Goal: Transaction & Acquisition: Purchase product/service

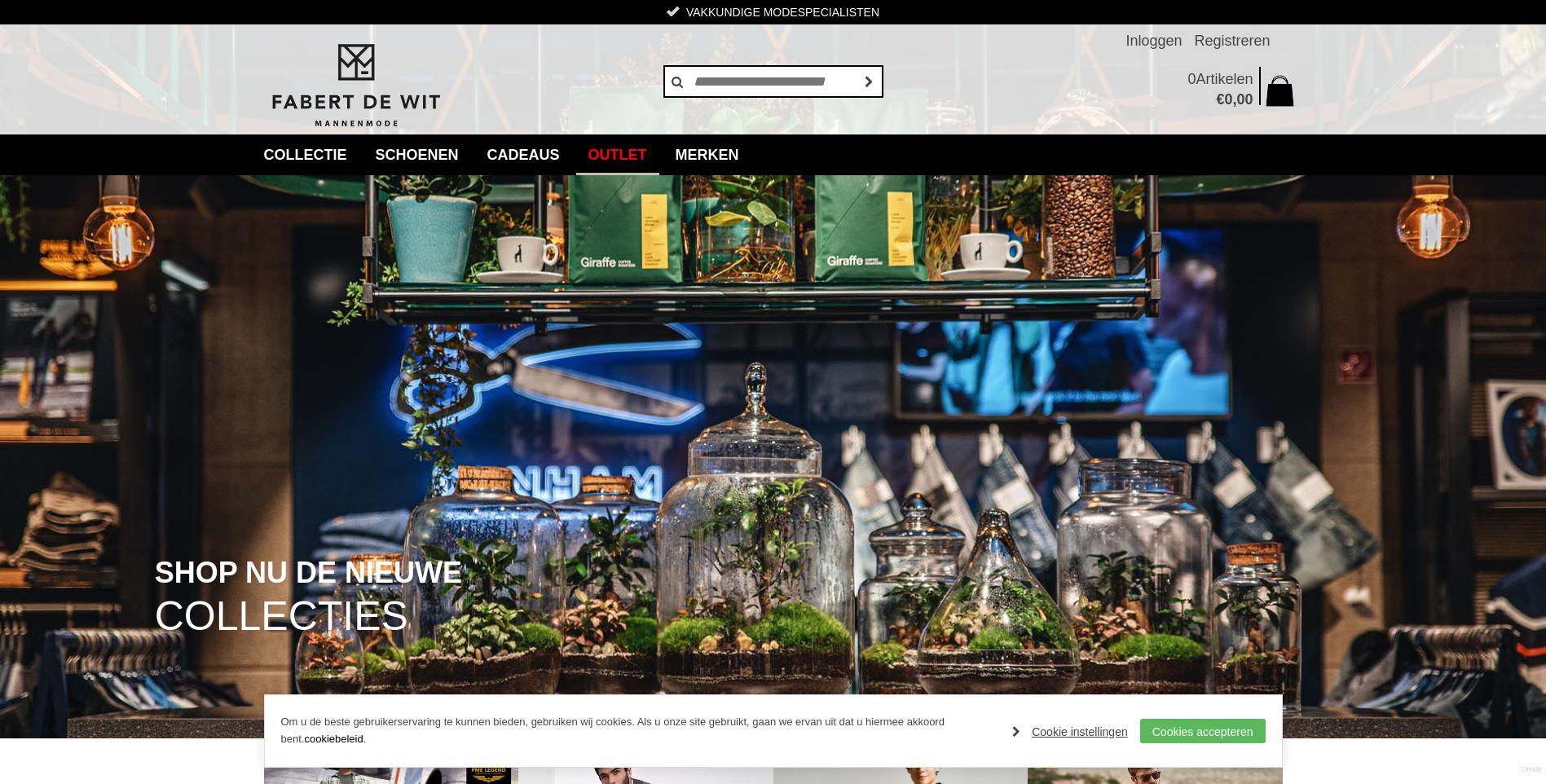
click at [645, 154] on link "Outlet" at bounding box center [618, 155] width 84 height 41
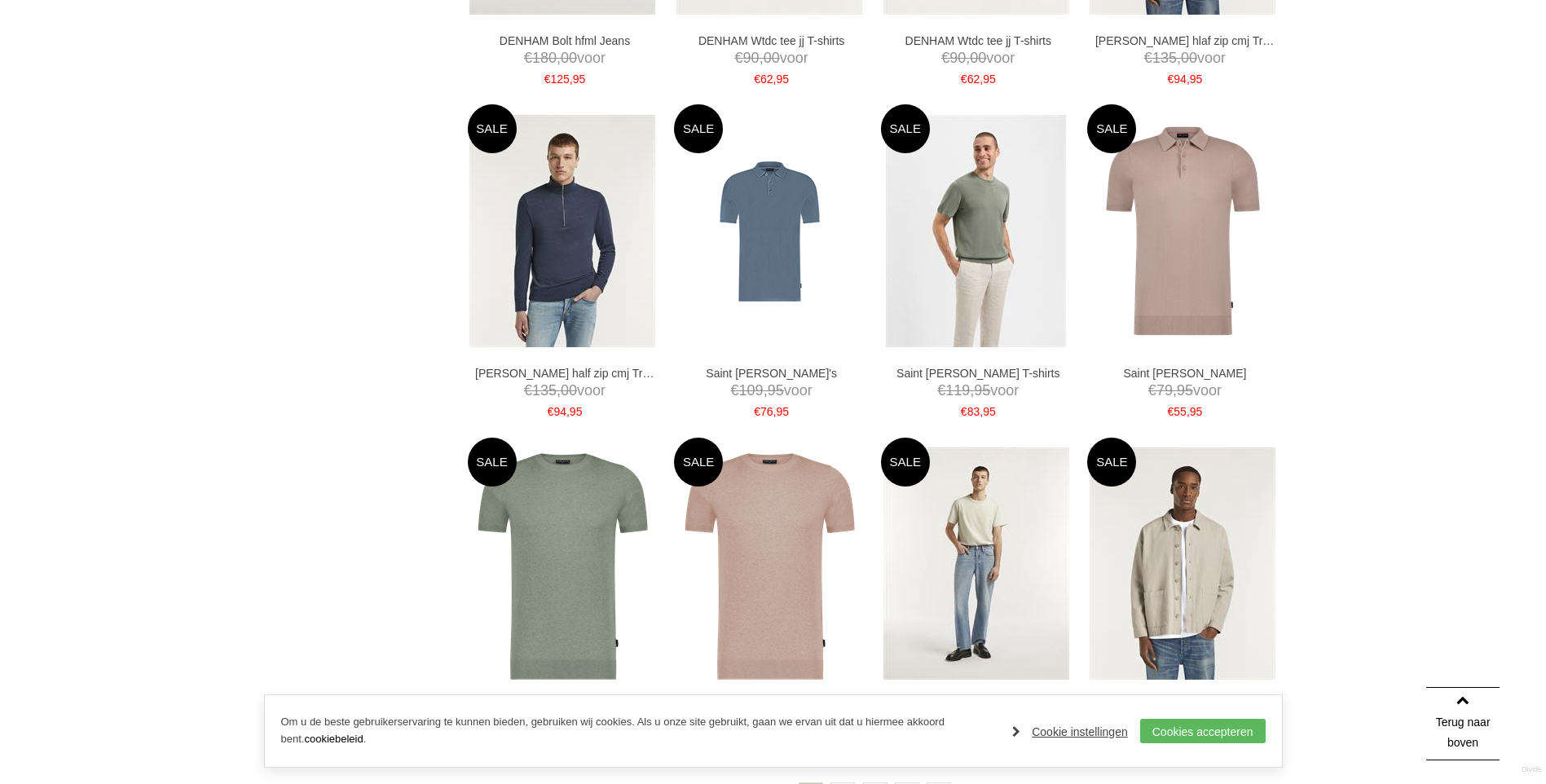
scroll to position [2853, 0]
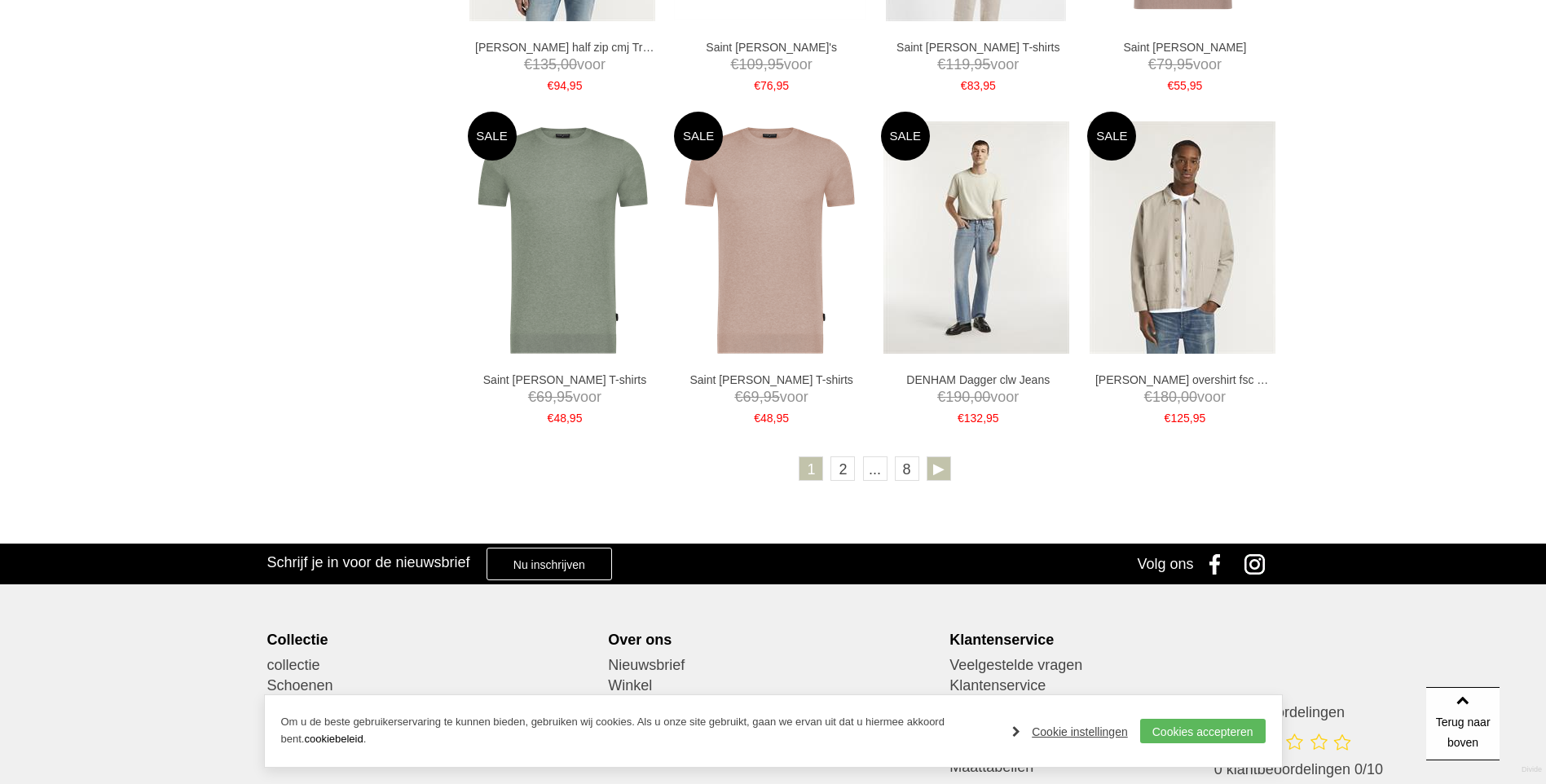
click at [937, 469] on link at bounding box center [939, 469] width 24 height 24
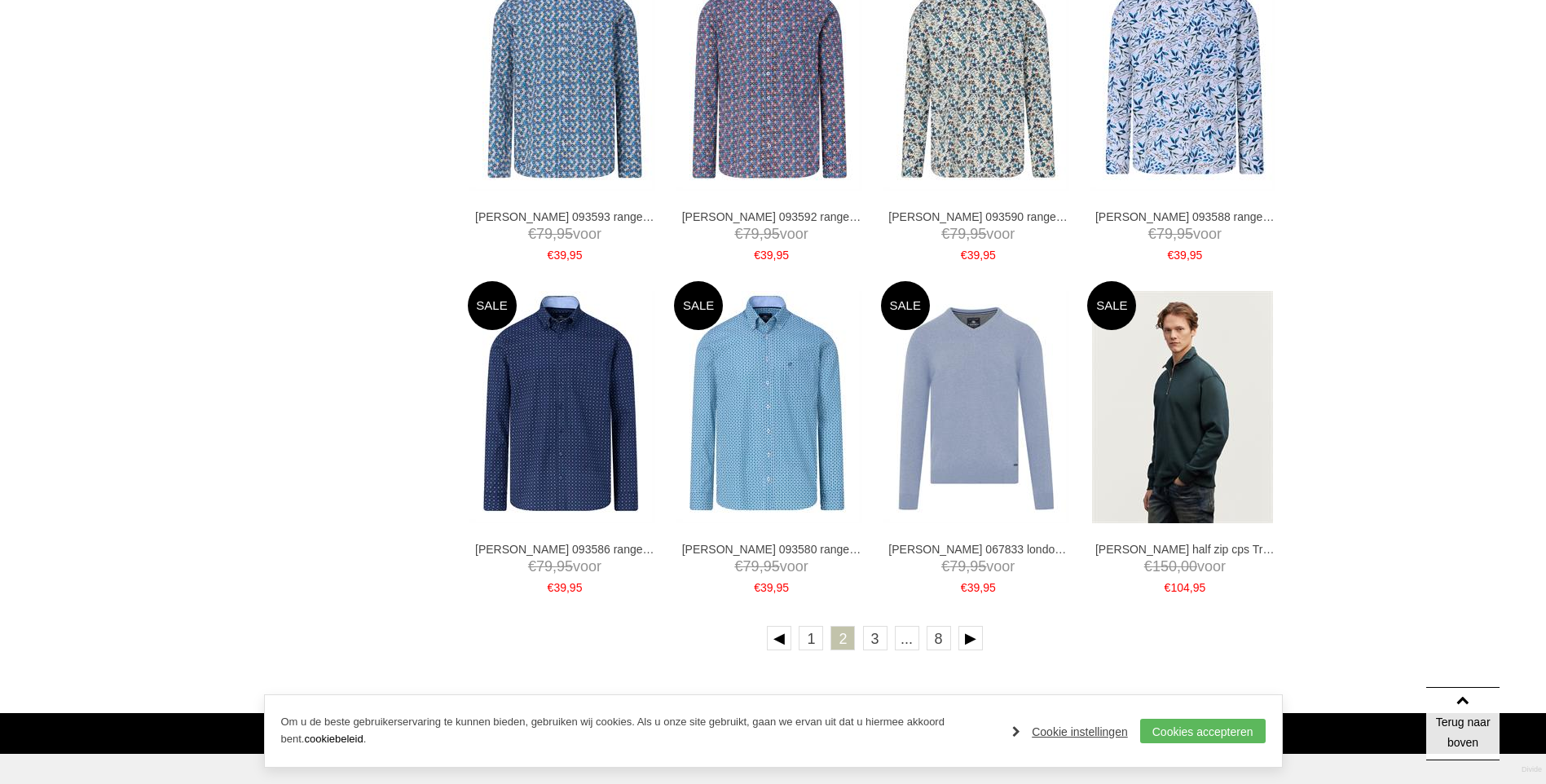
scroll to position [2853, 0]
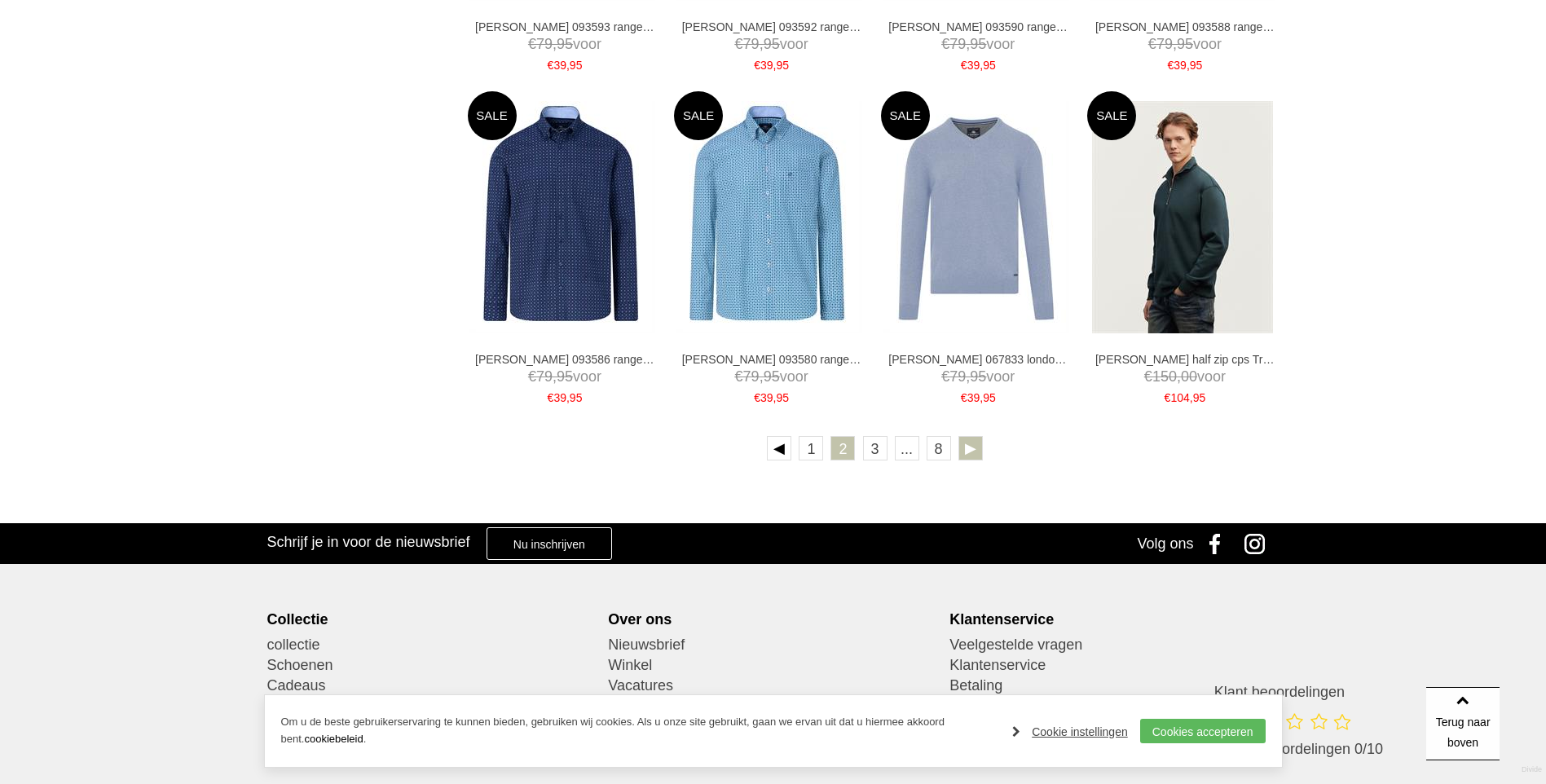
click at [968, 446] on link at bounding box center [971, 448] width 24 height 24
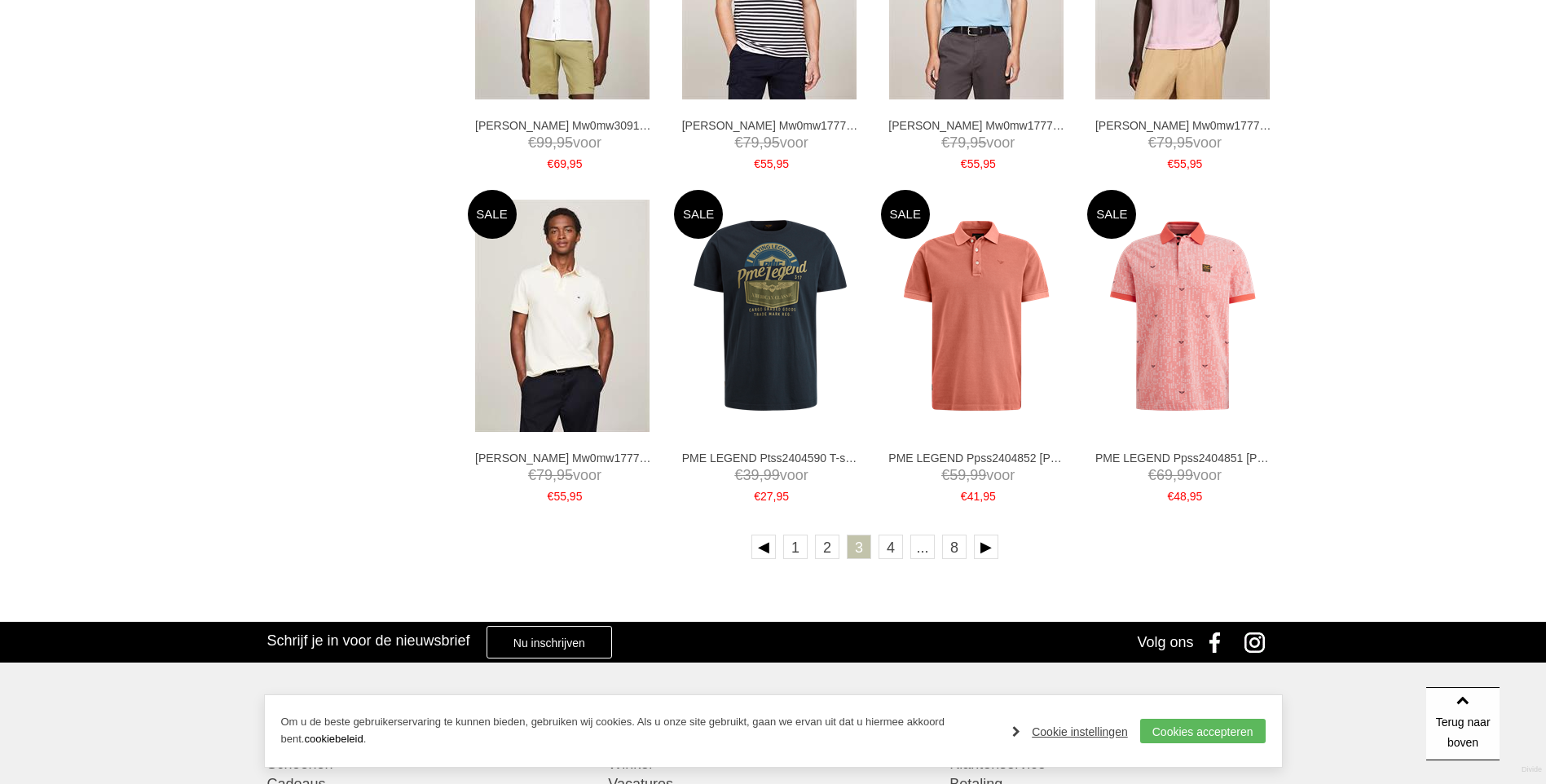
scroll to position [2771, 0]
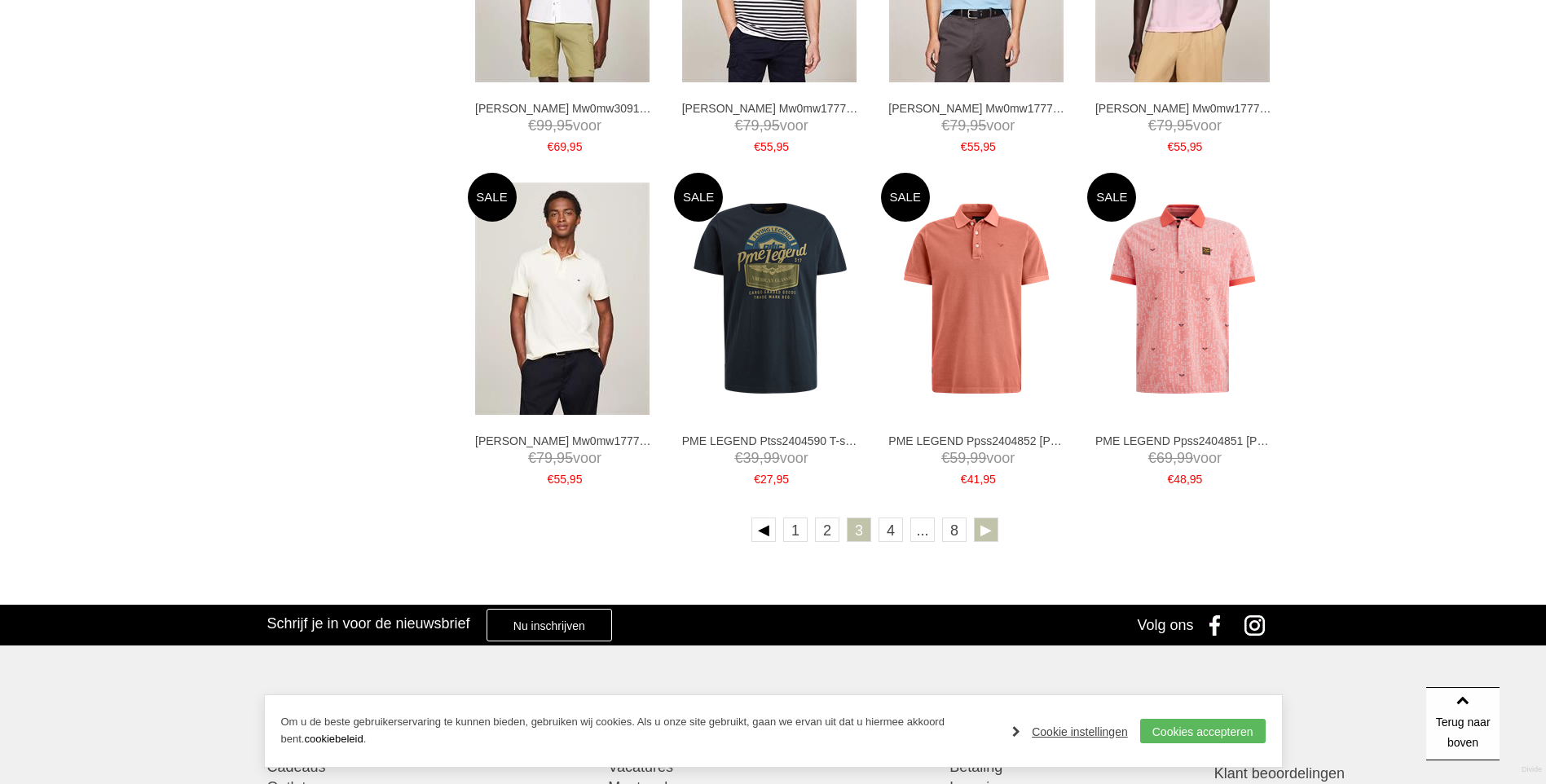
click at [983, 527] on link at bounding box center [986, 530] width 24 height 24
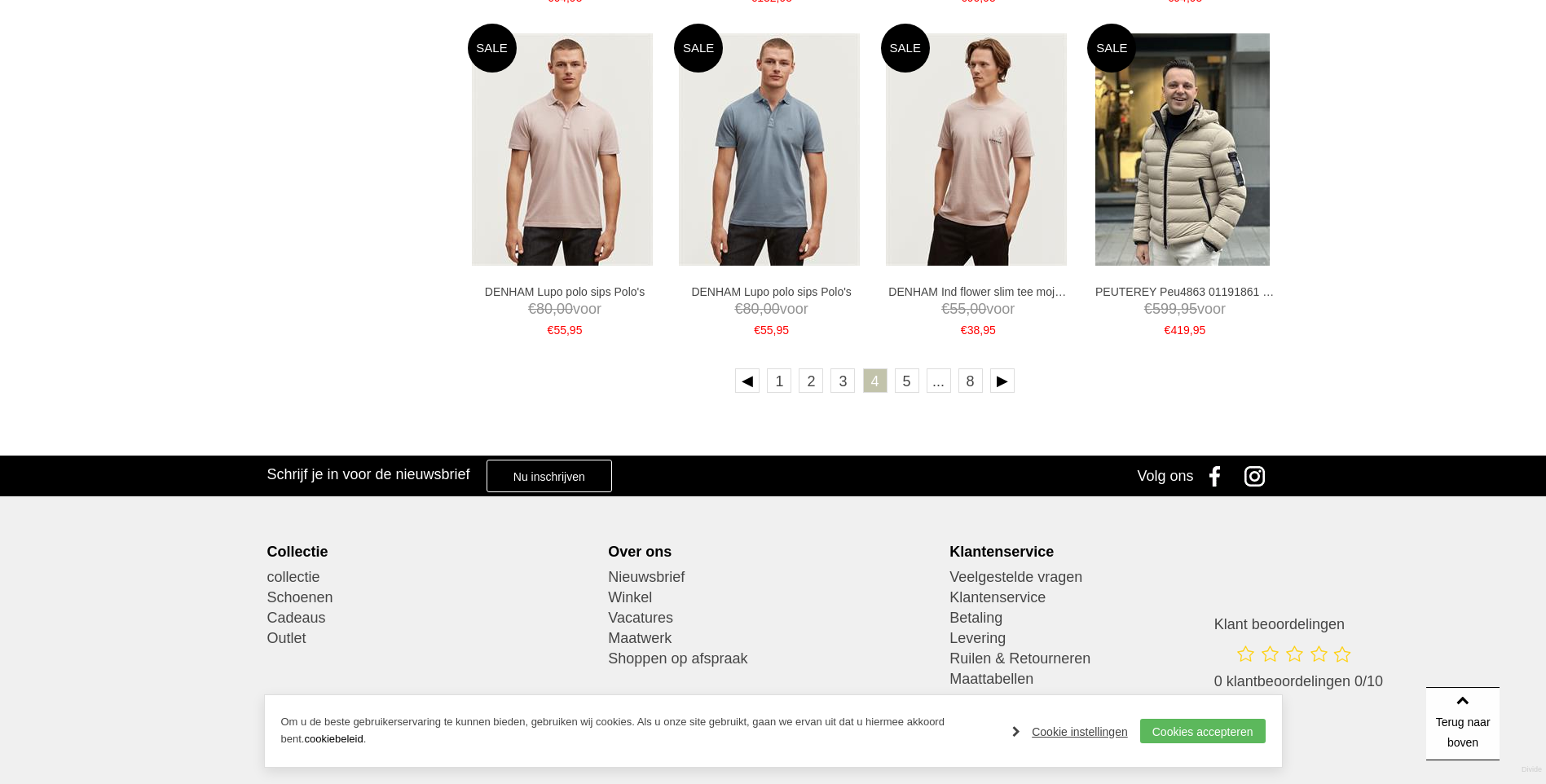
scroll to position [2934, 0]
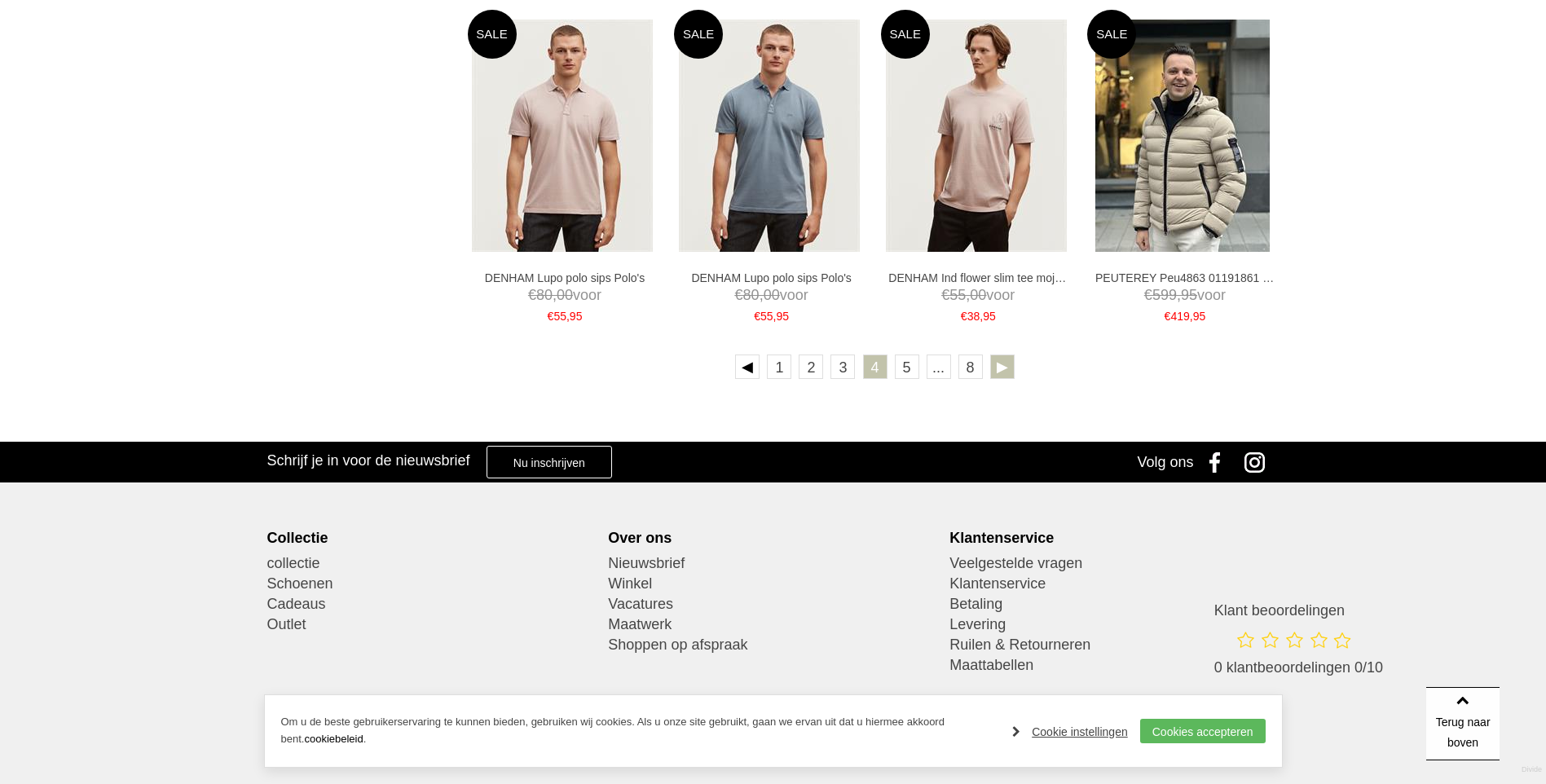
click at [1001, 364] on link at bounding box center [1002, 366] width 24 height 24
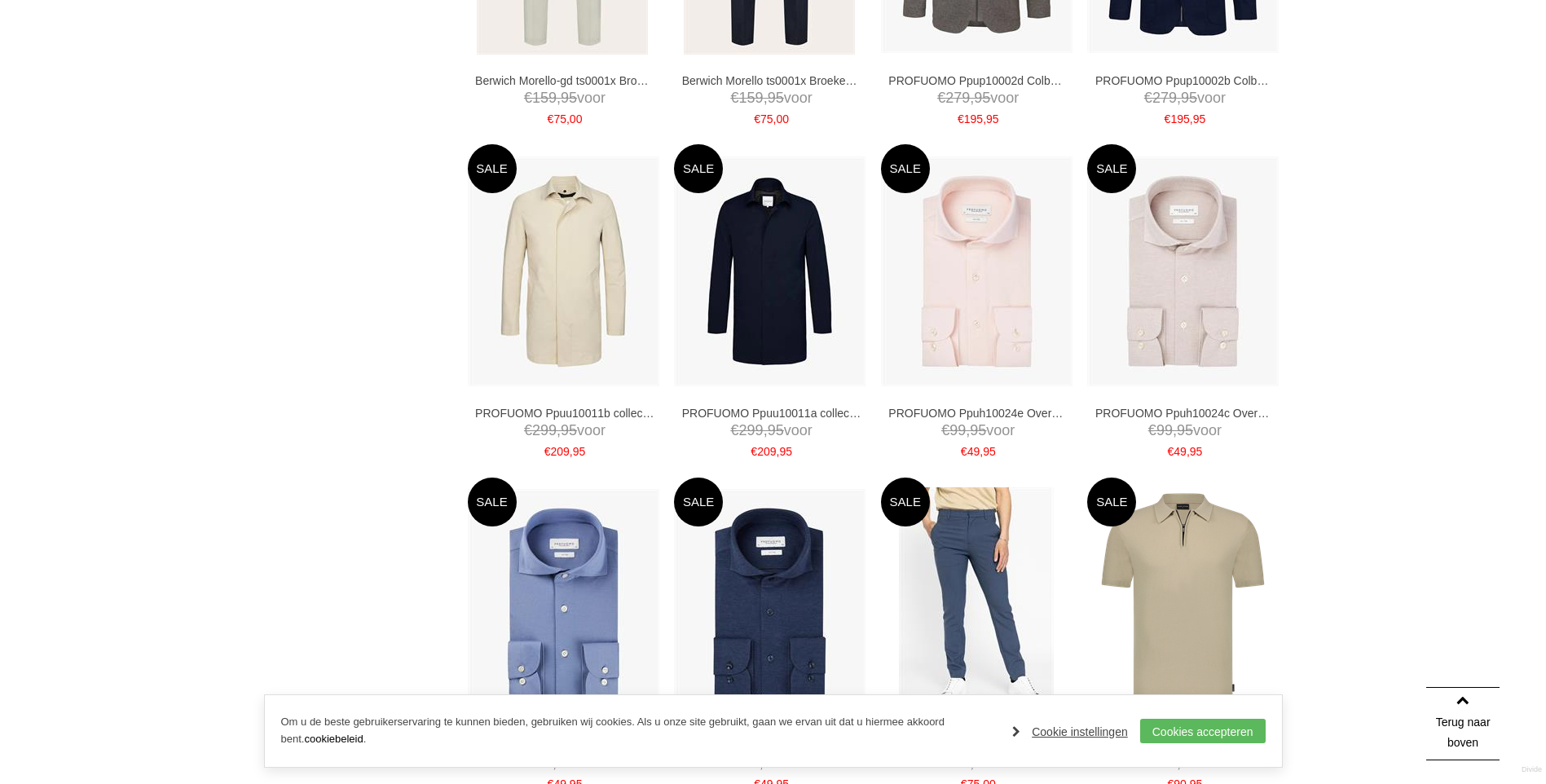
scroll to position [2690, 0]
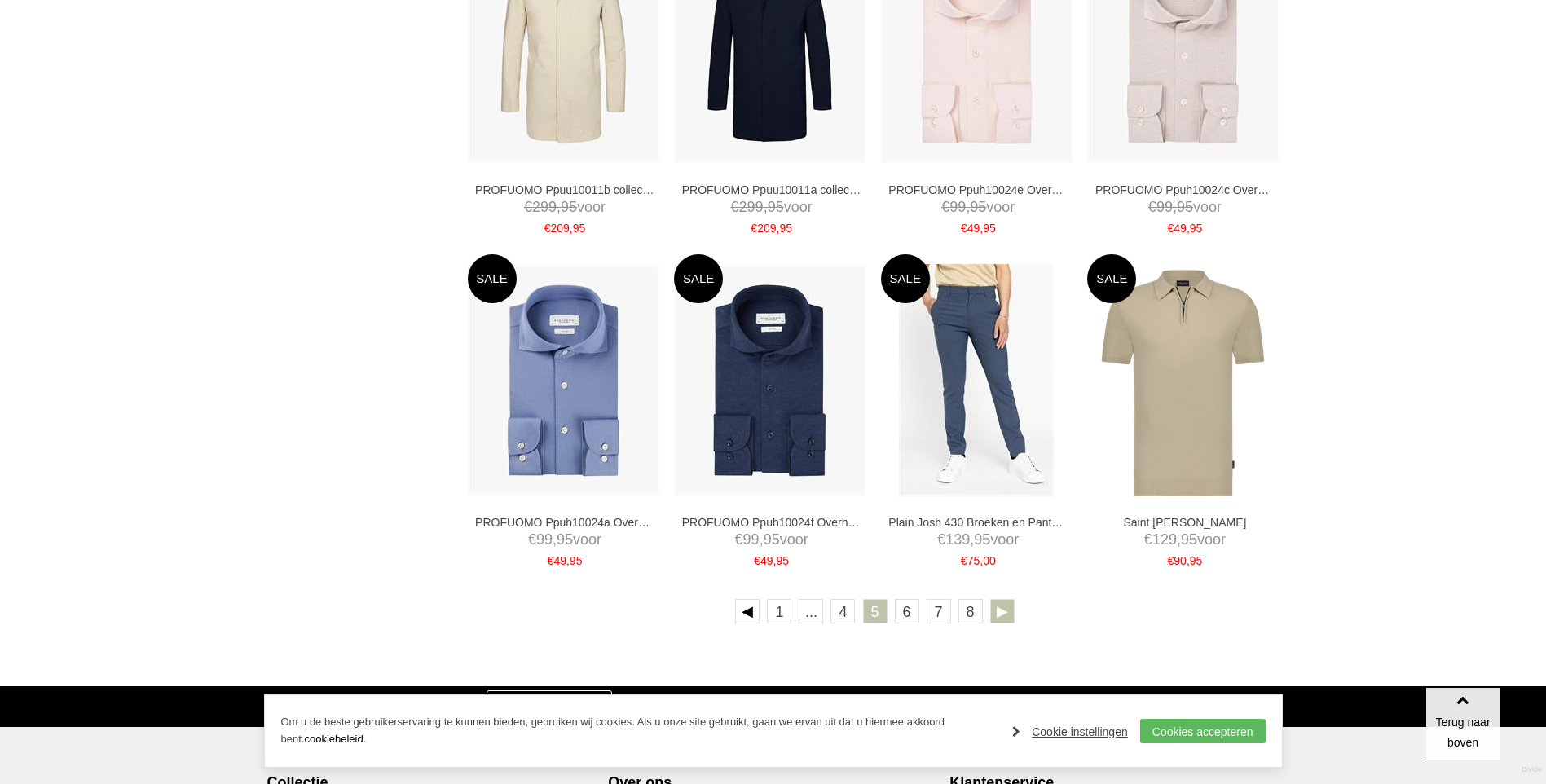
click at [993, 612] on link at bounding box center [1002, 611] width 24 height 24
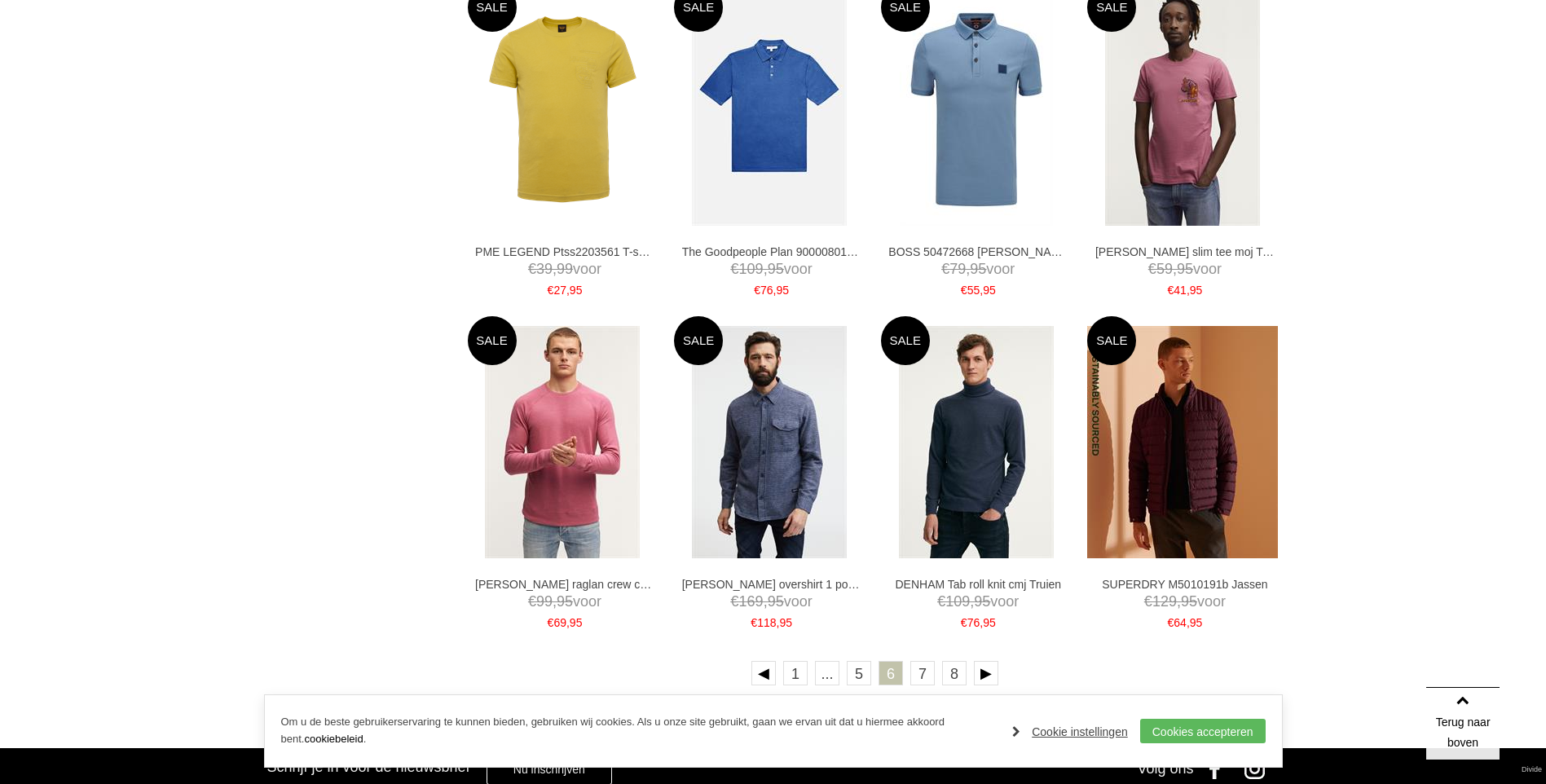
scroll to position [2771, 0]
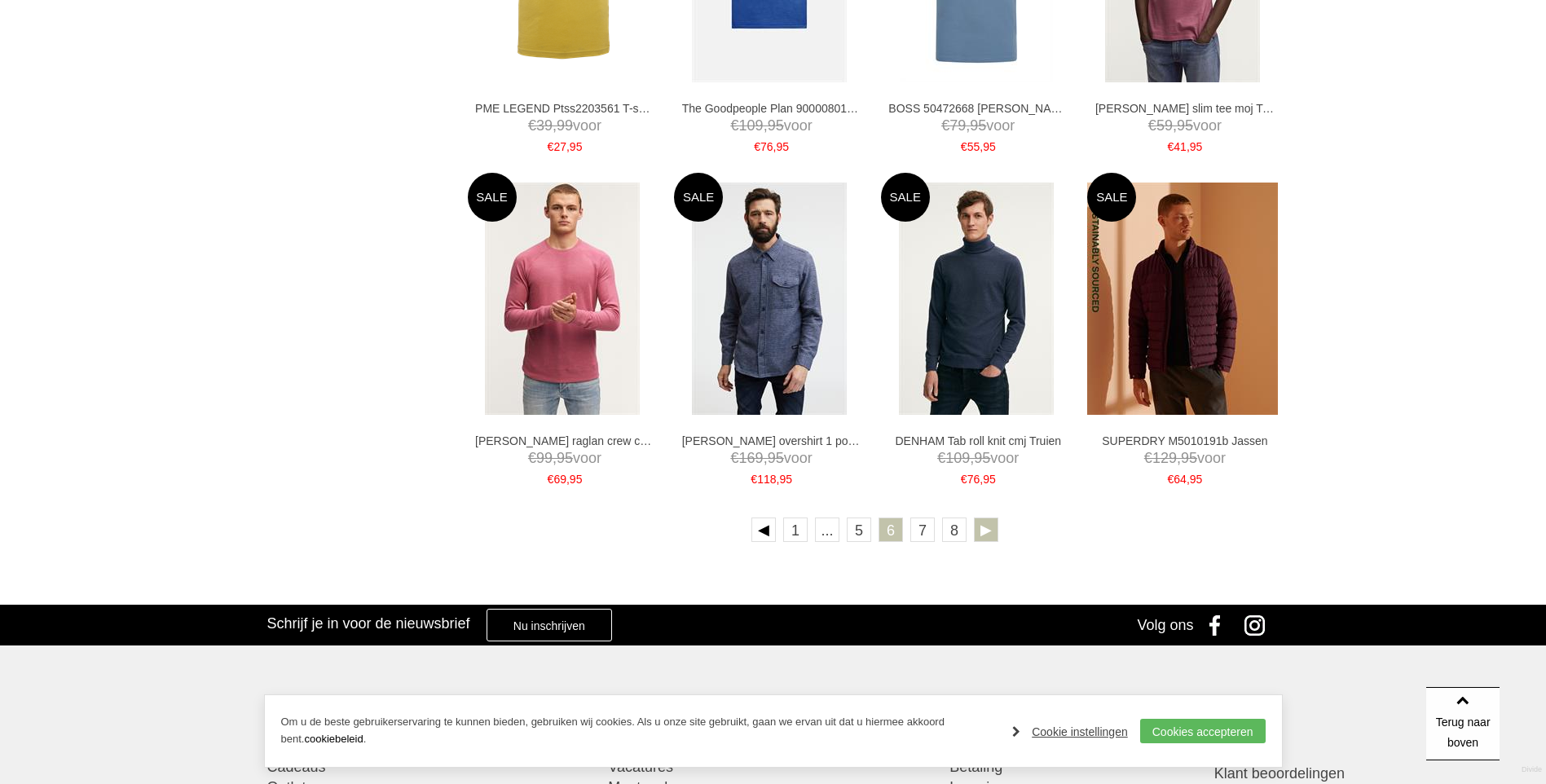
click at [986, 521] on link at bounding box center [986, 530] width 24 height 24
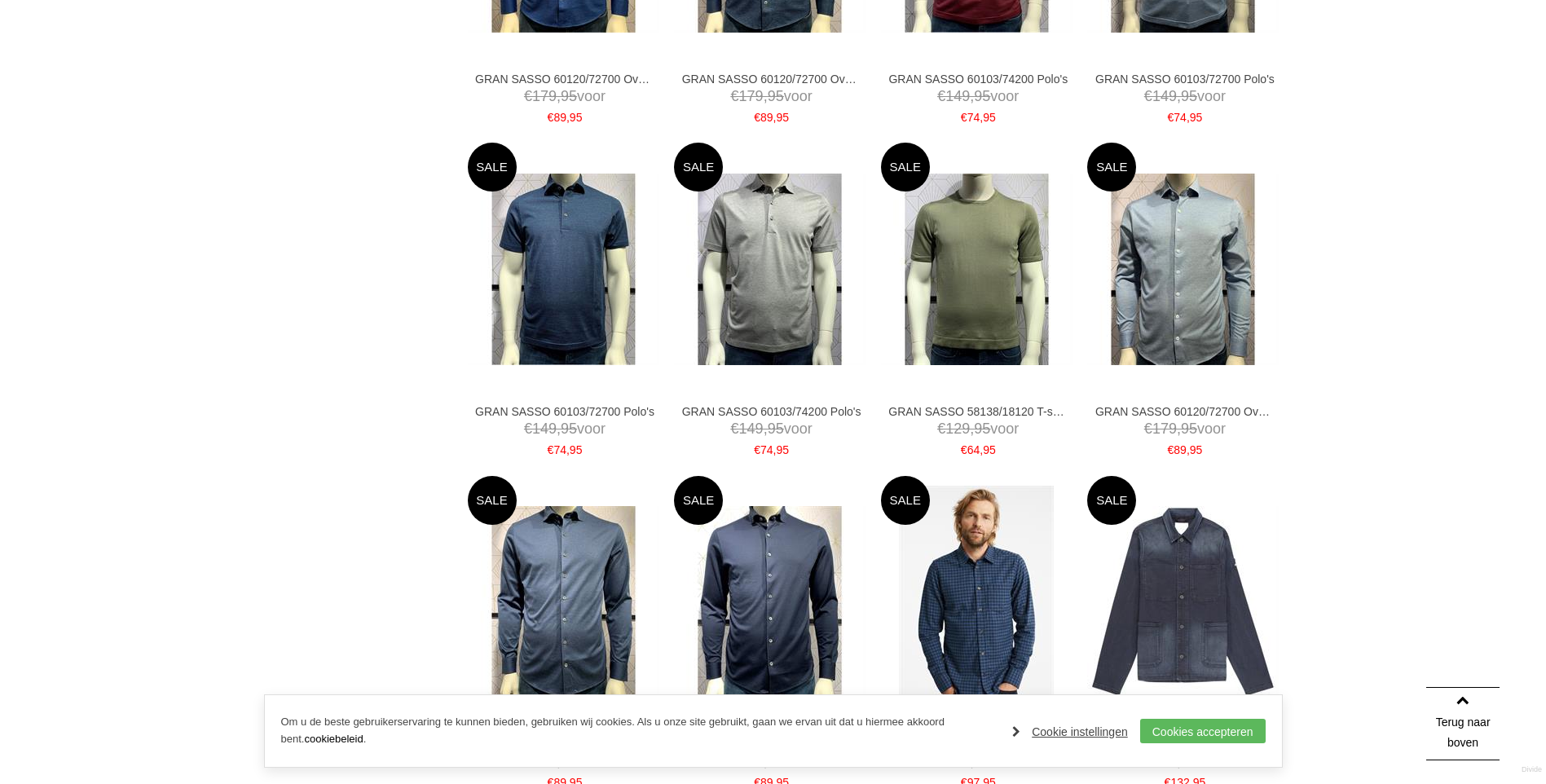
scroll to position [2771, 0]
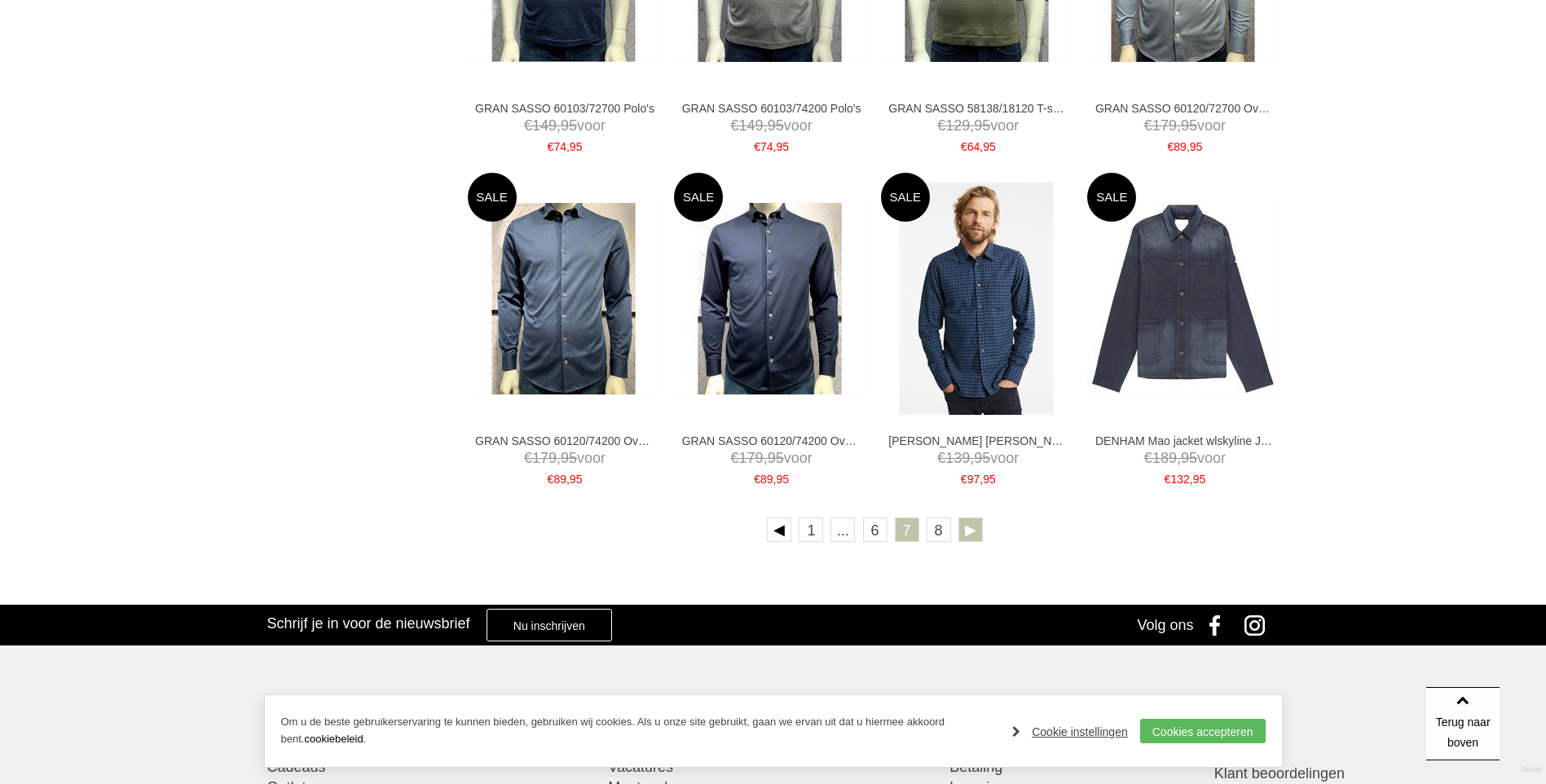
click at [969, 528] on link at bounding box center [971, 530] width 24 height 24
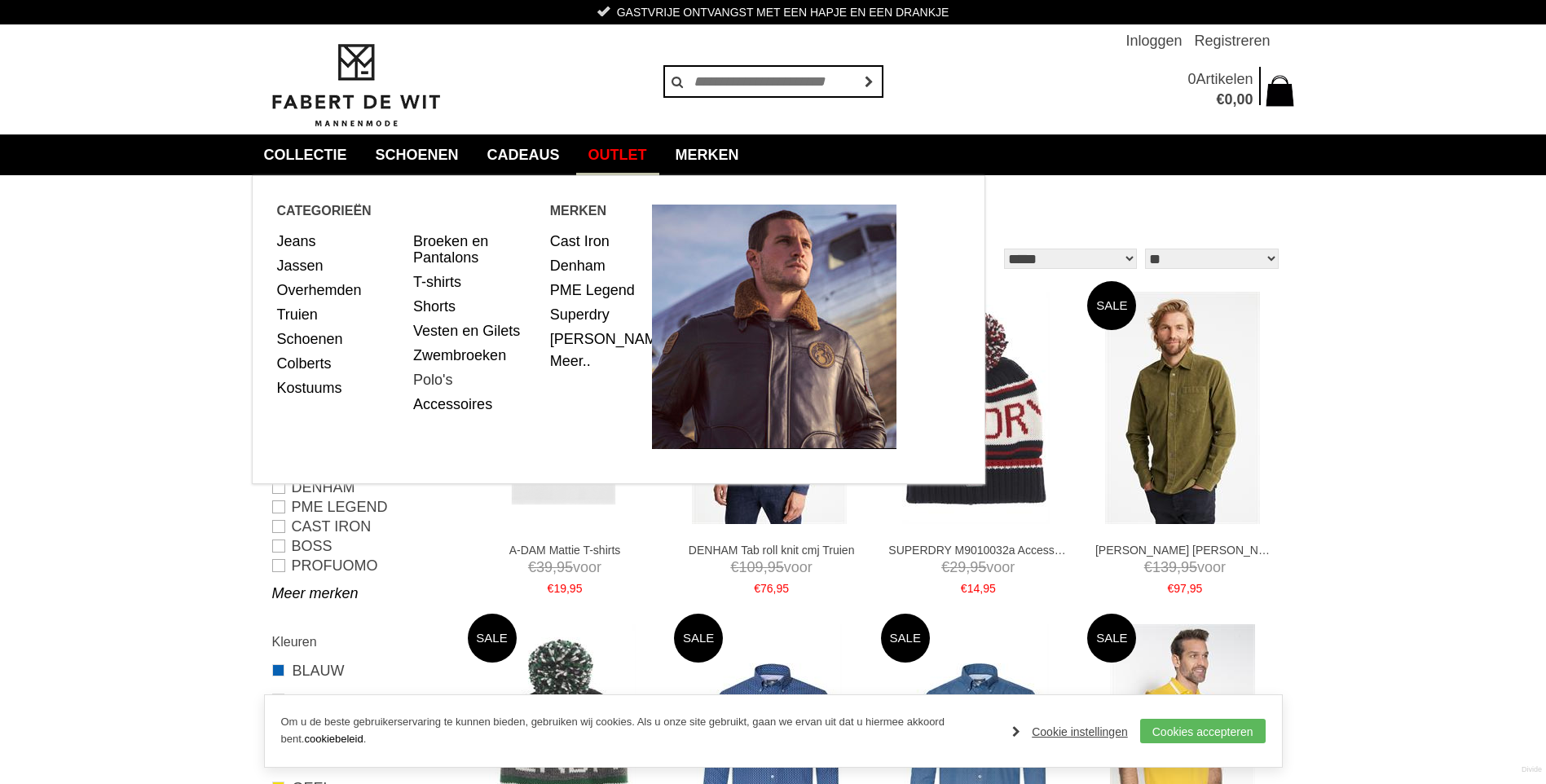
click at [439, 381] on link "Polo's" at bounding box center [475, 379] width 124 height 24
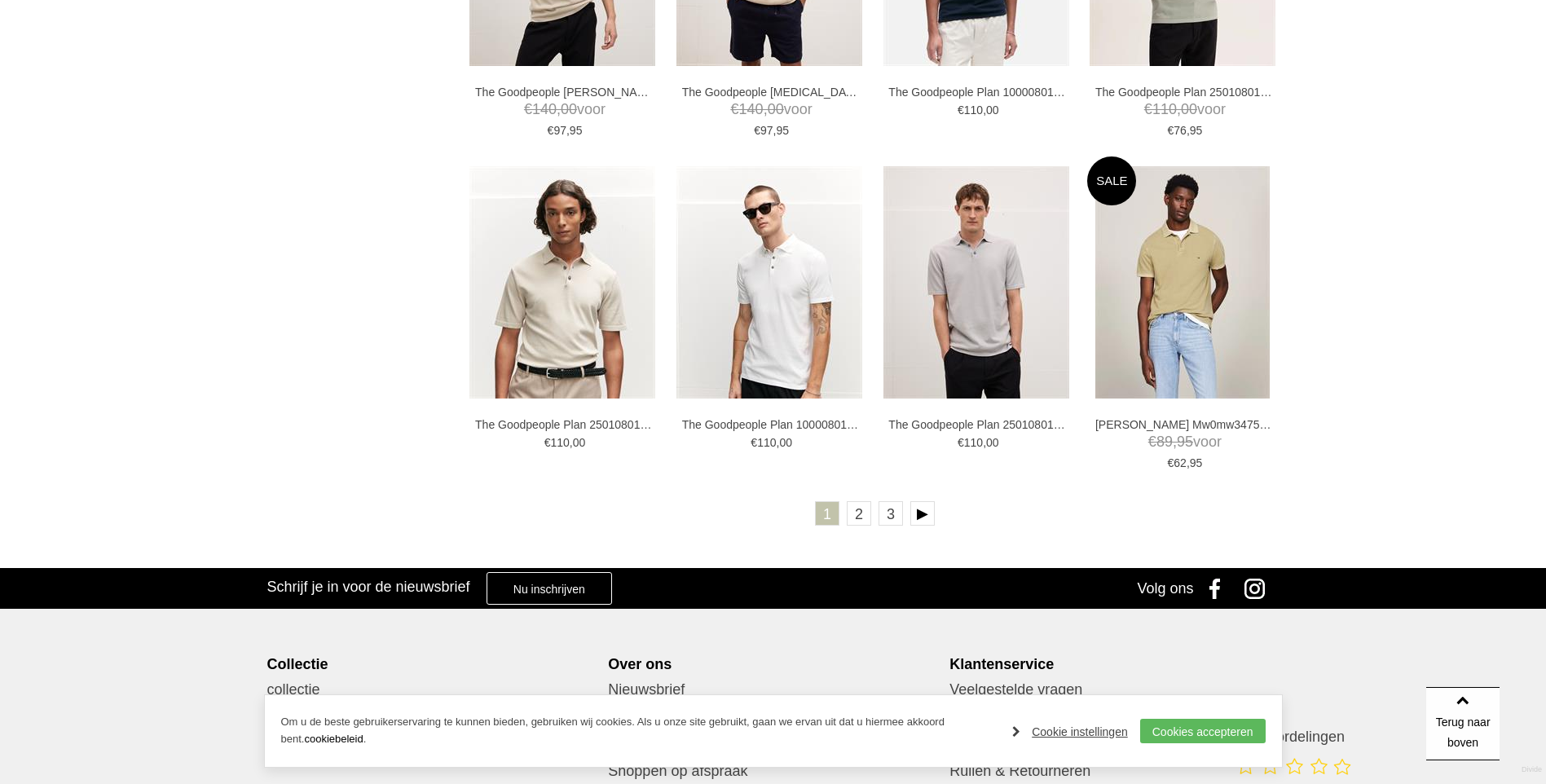
scroll to position [2853, 0]
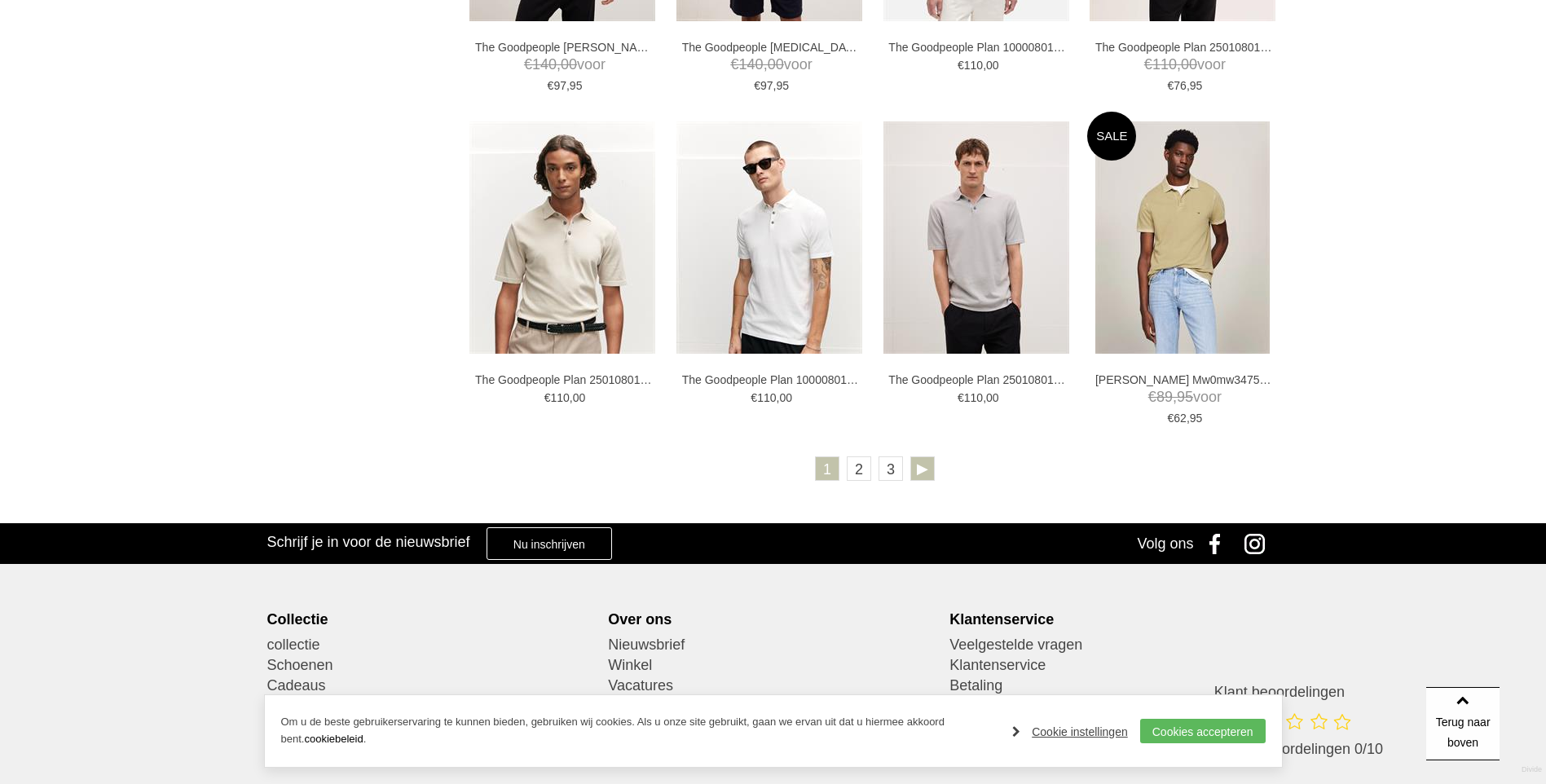
click at [922, 469] on link at bounding box center [922, 469] width 24 height 24
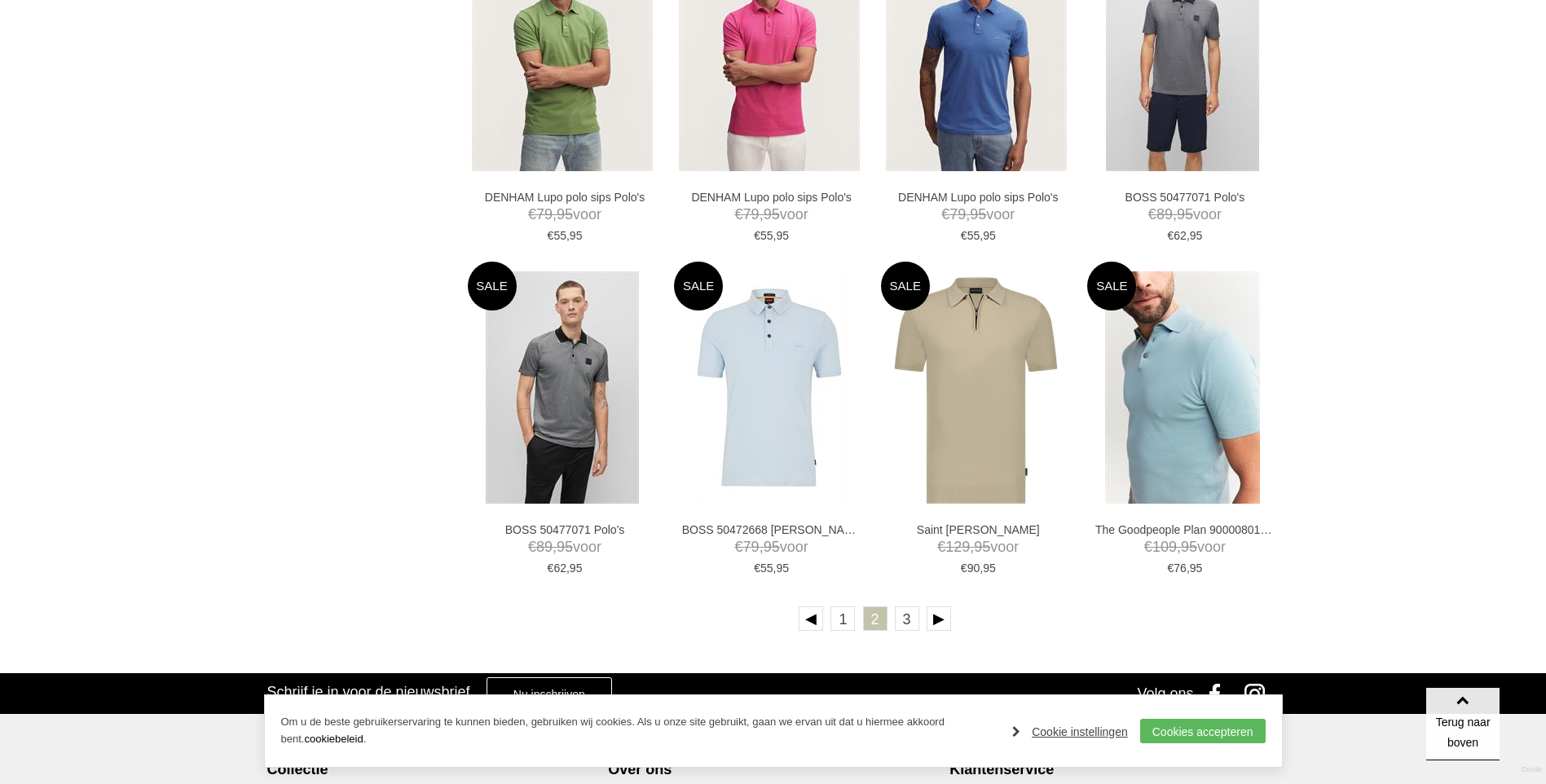
scroll to position [2690, 0]
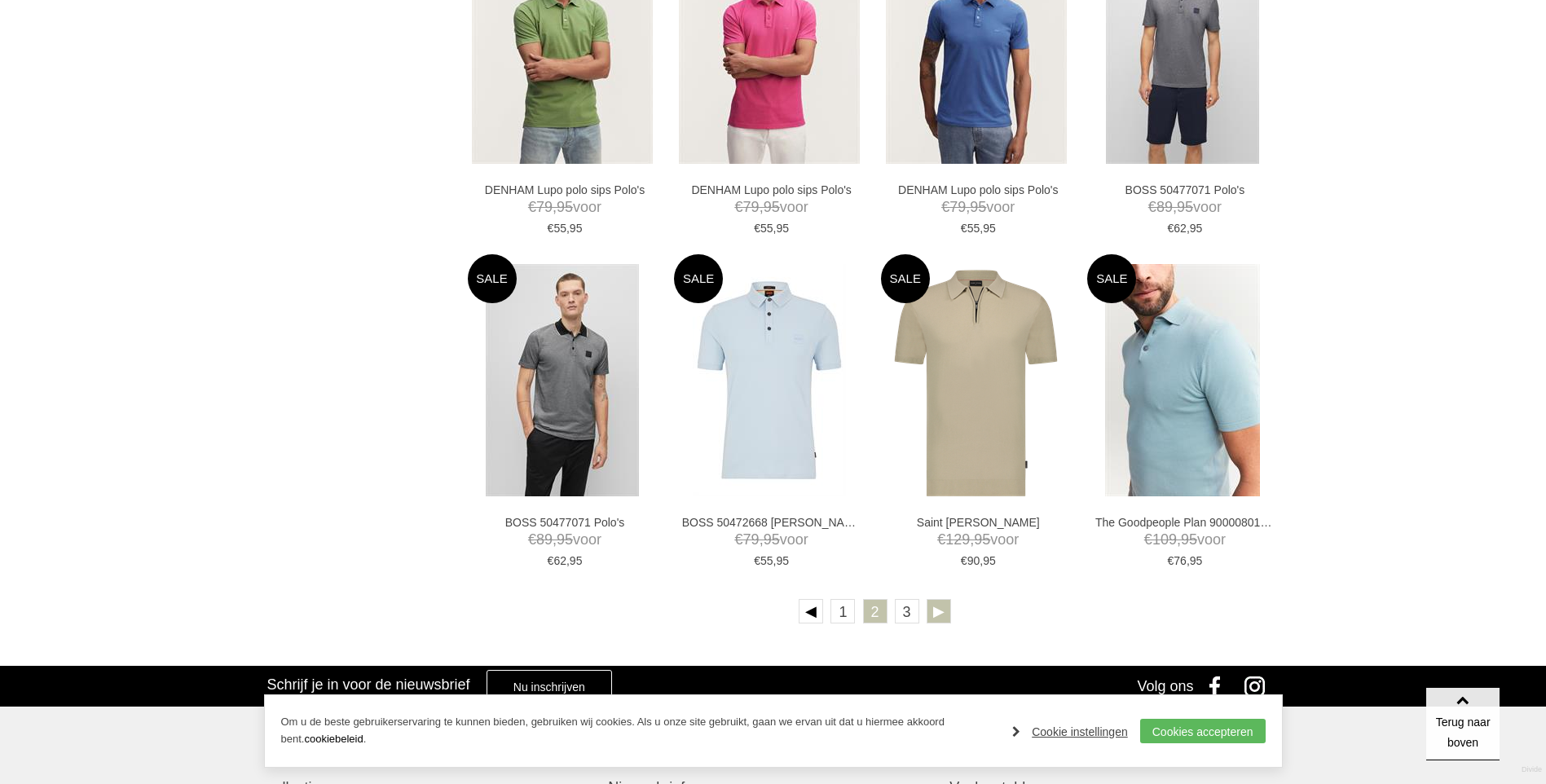
click at [932, 603] on link at bounding box center [939, 611] width 24 height 24
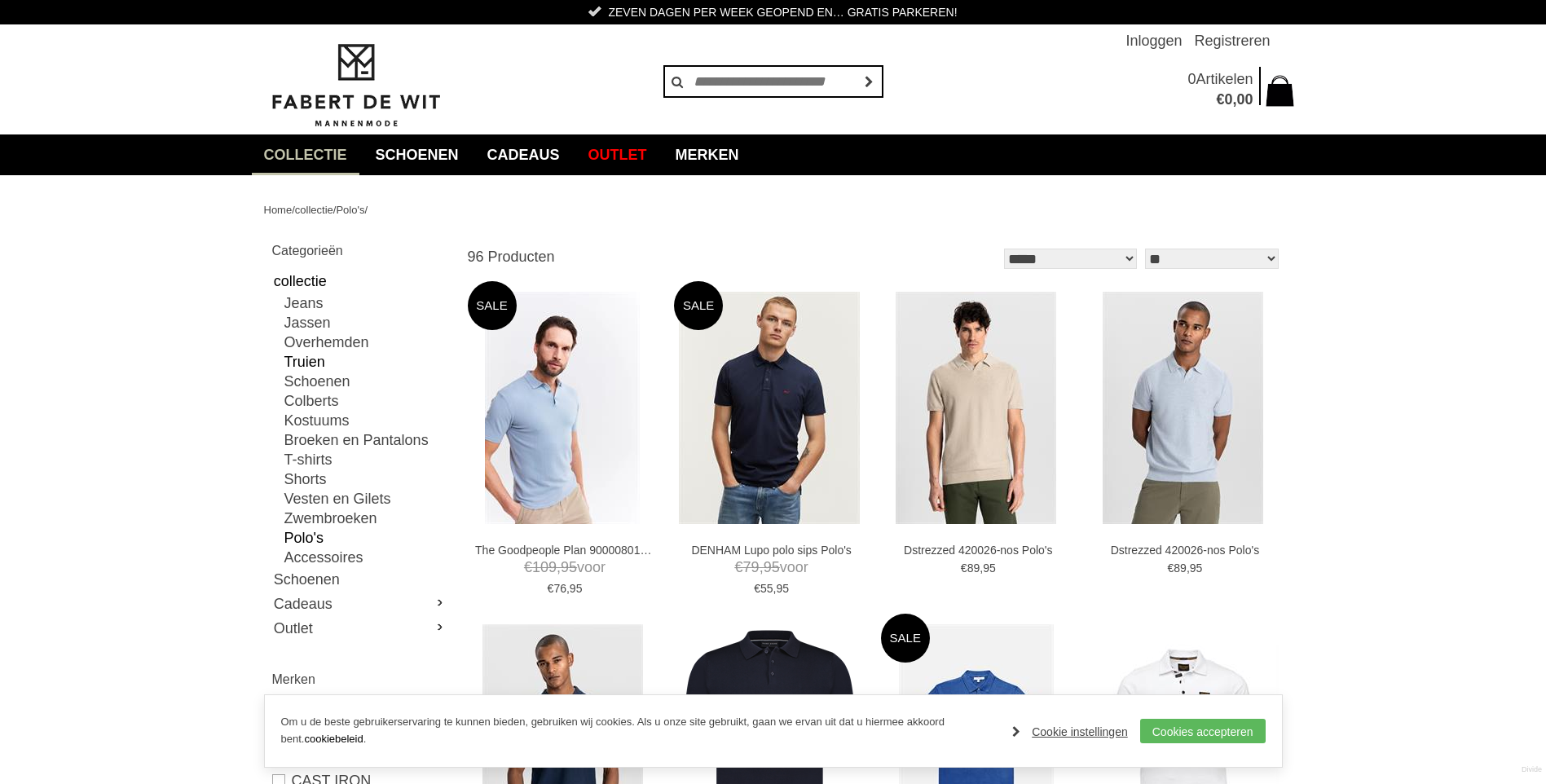
click at [311, 364] on link "Truien" at bounding box center [367, 361] width 163 height 19
type input "***"
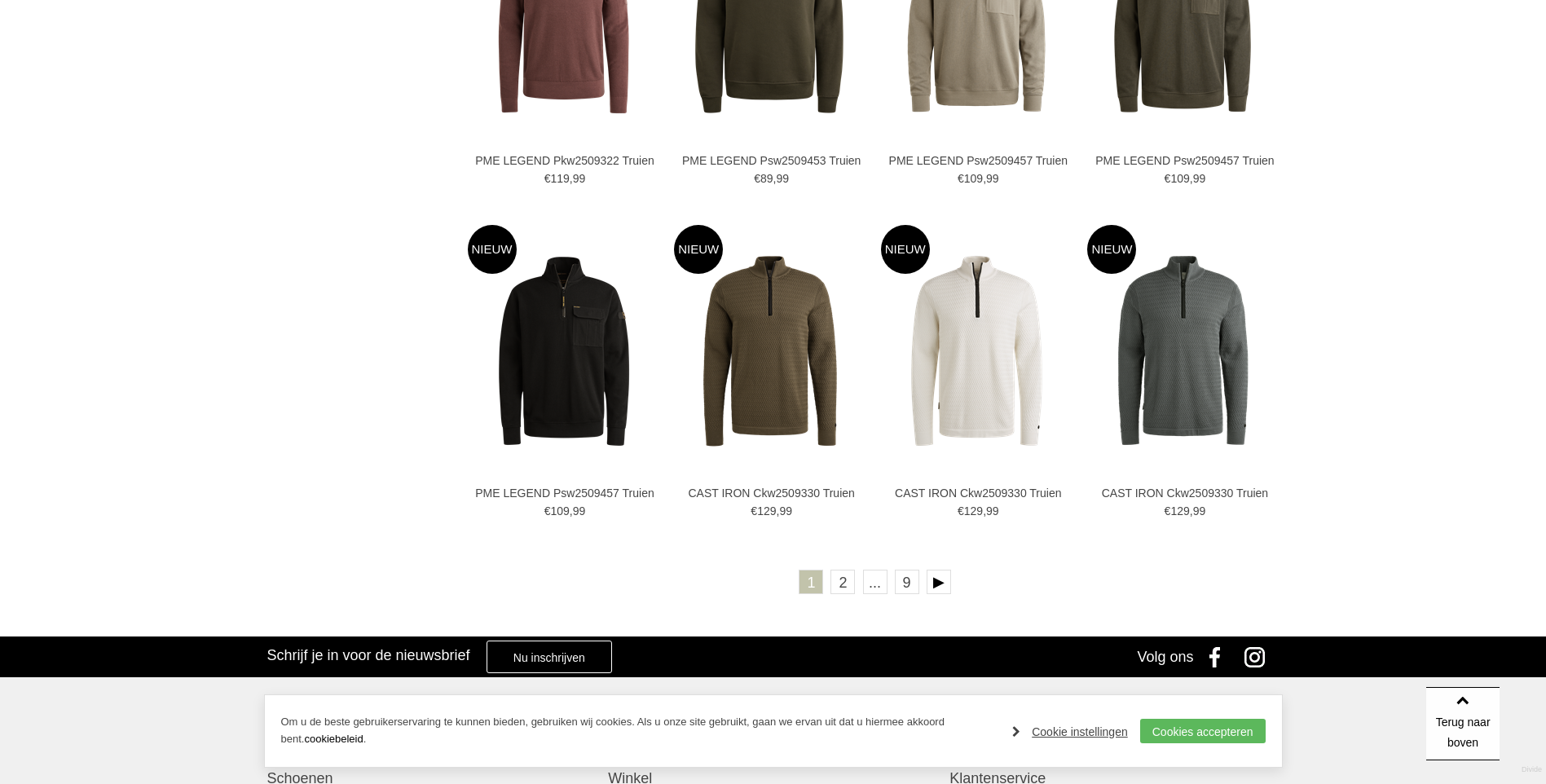
scroll to position [2771, 0]
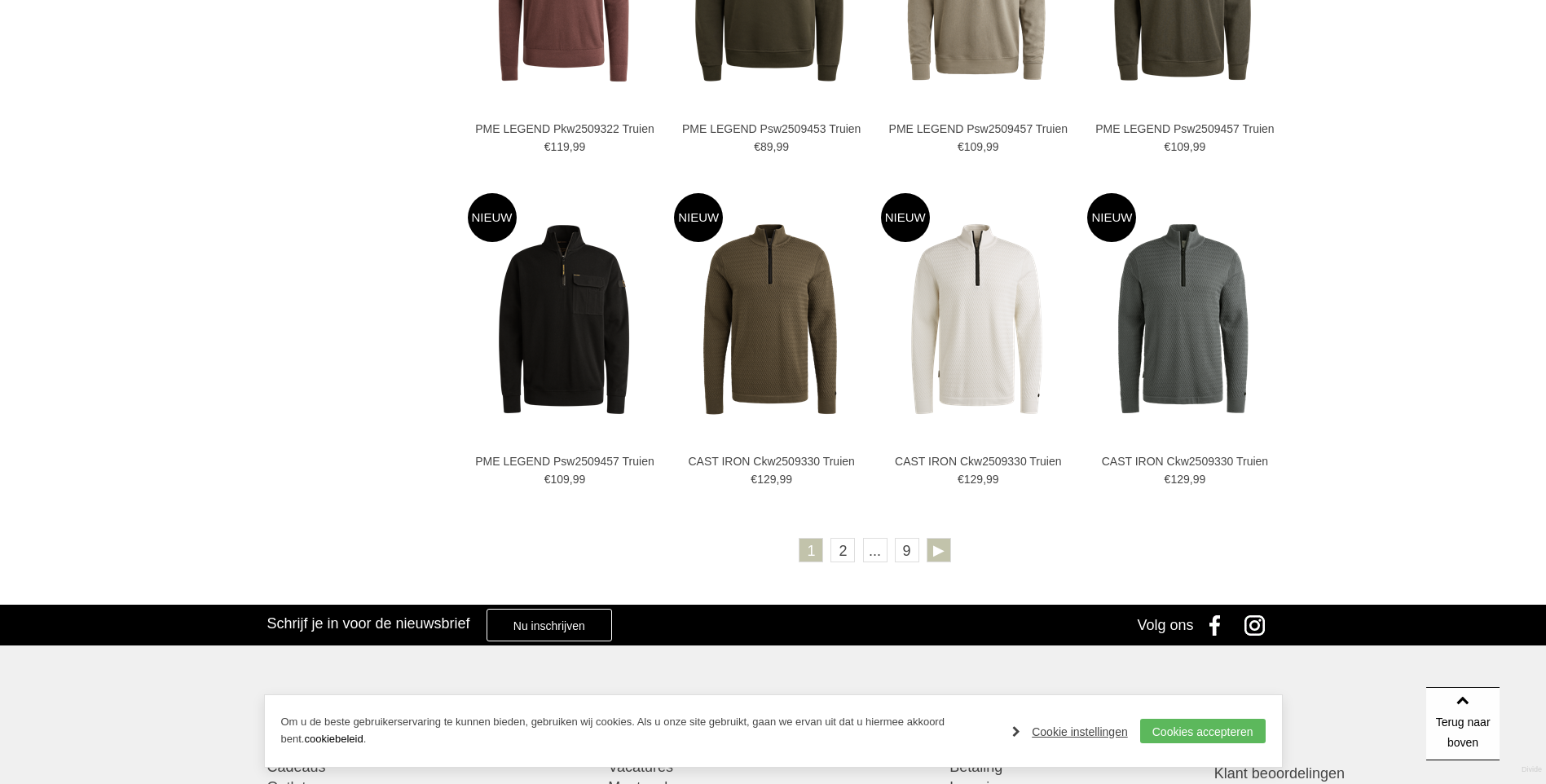
click at [937, 549] on link at bounding box center [939, 550] width 24 height 24
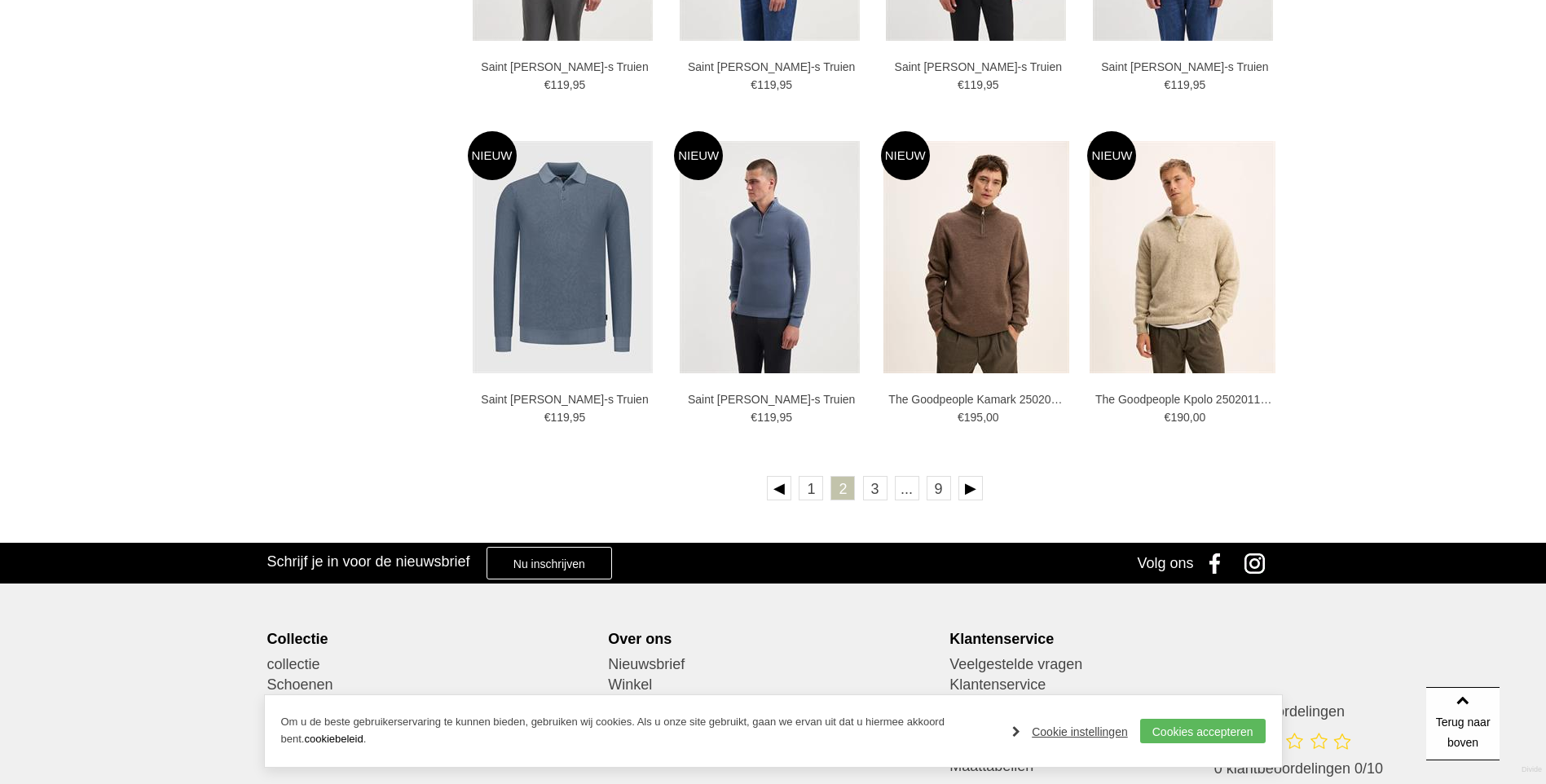
scroll to position [2853, 0]
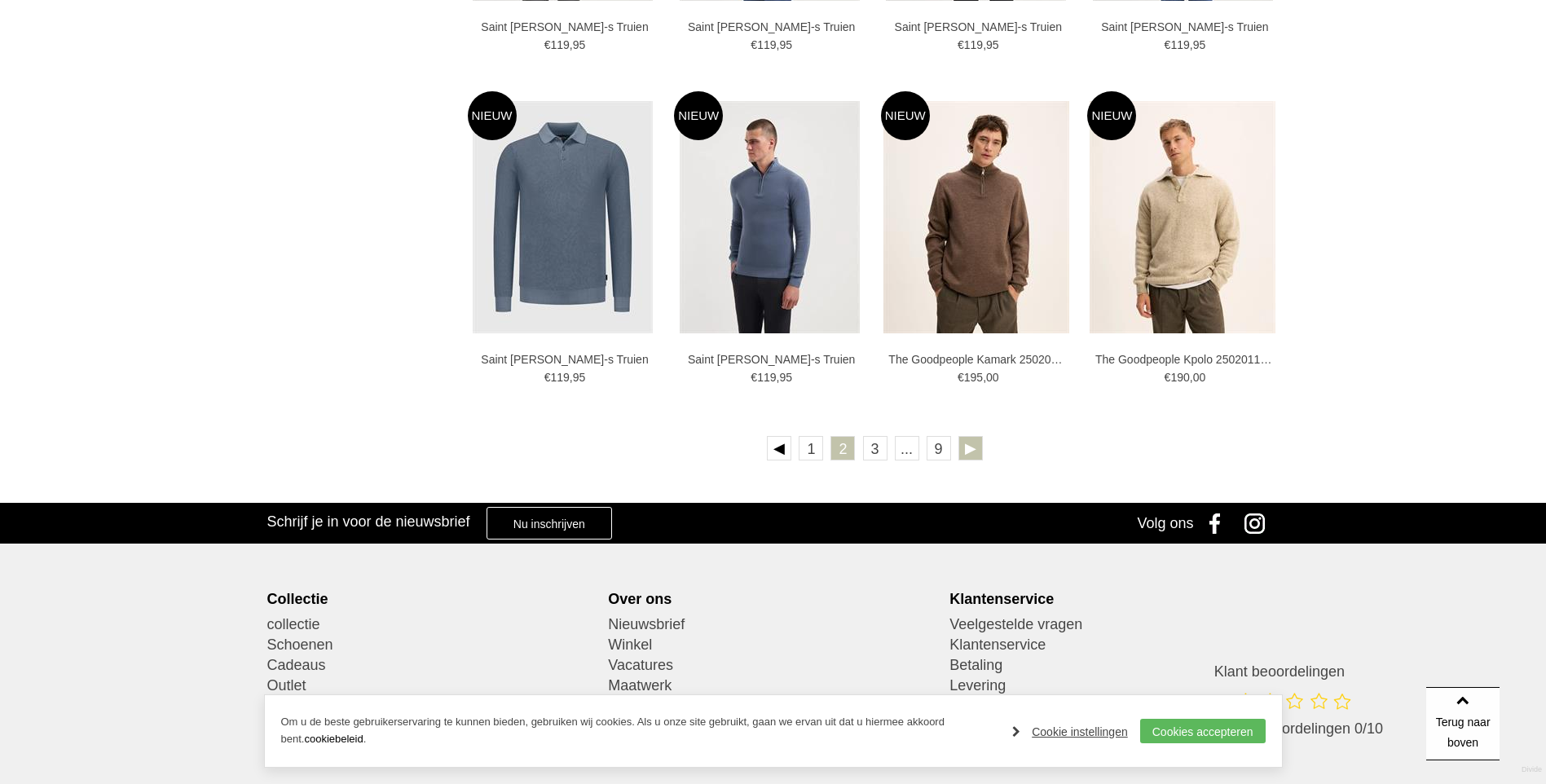
click at [973, 448] on link at bounding box center [971, 448] width 24 height 24
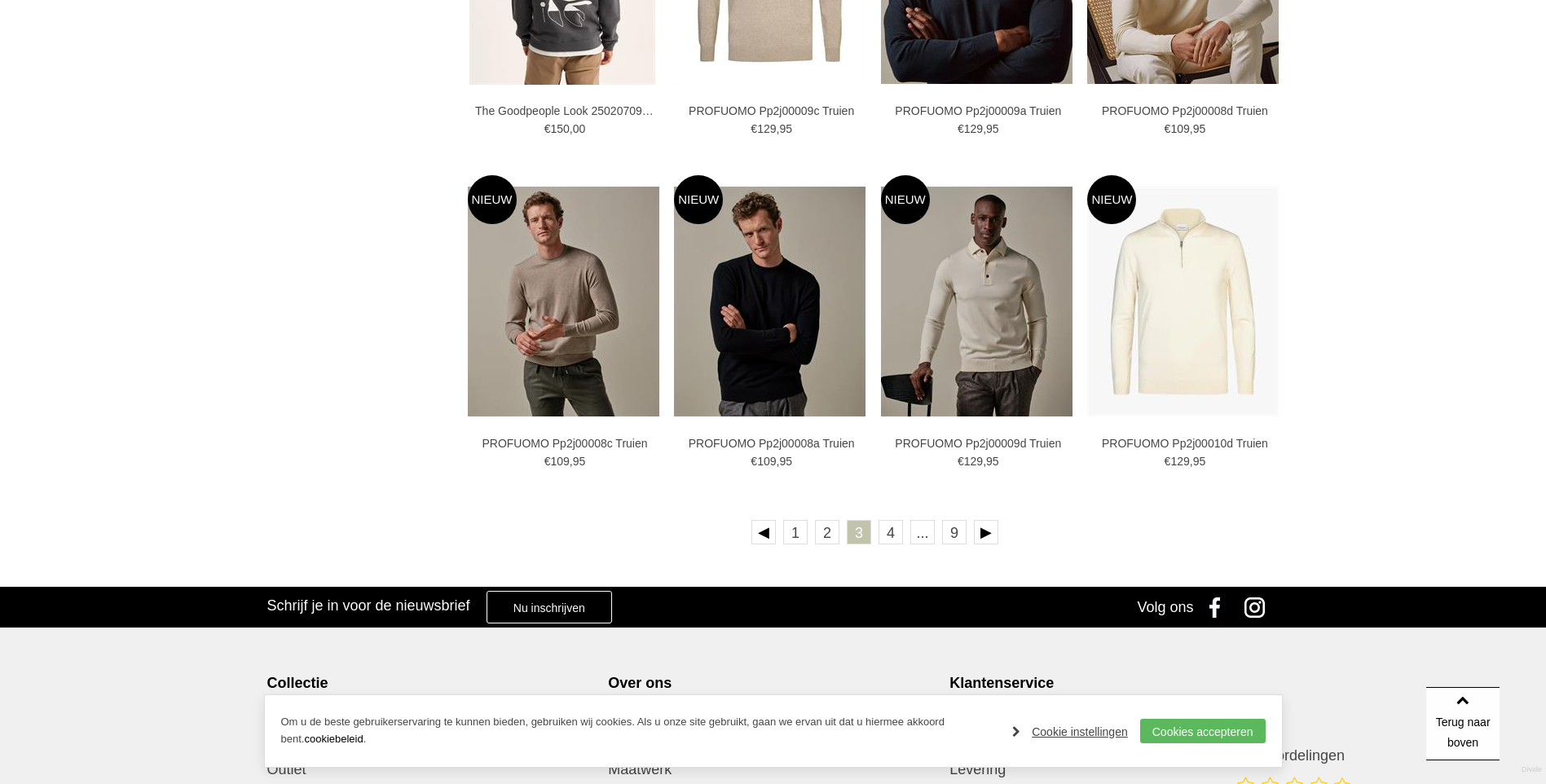
scroll to position [2771, 0]
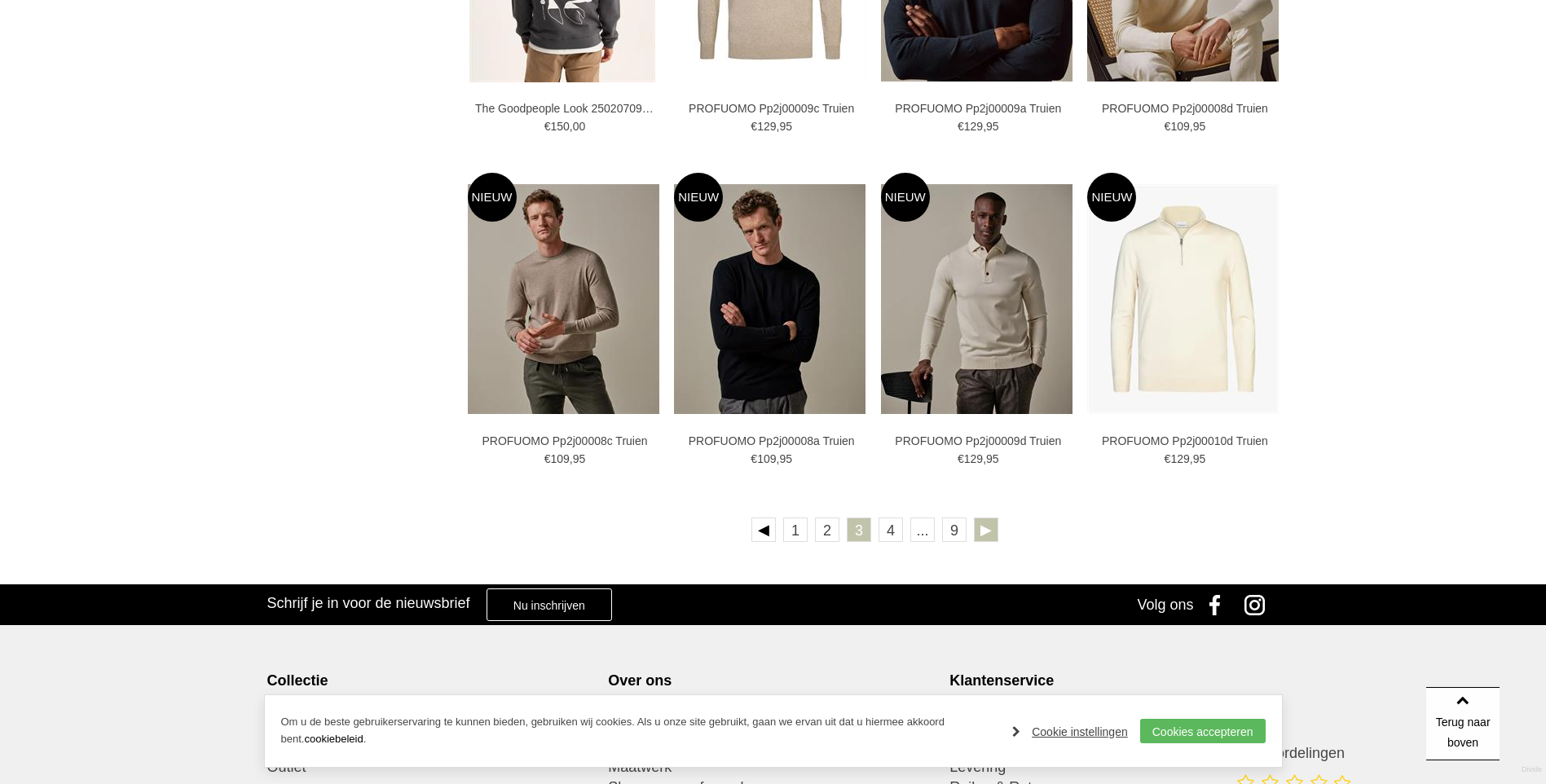
click at [983, 526] on link at bounding box center [986, 530] width 24 height 24
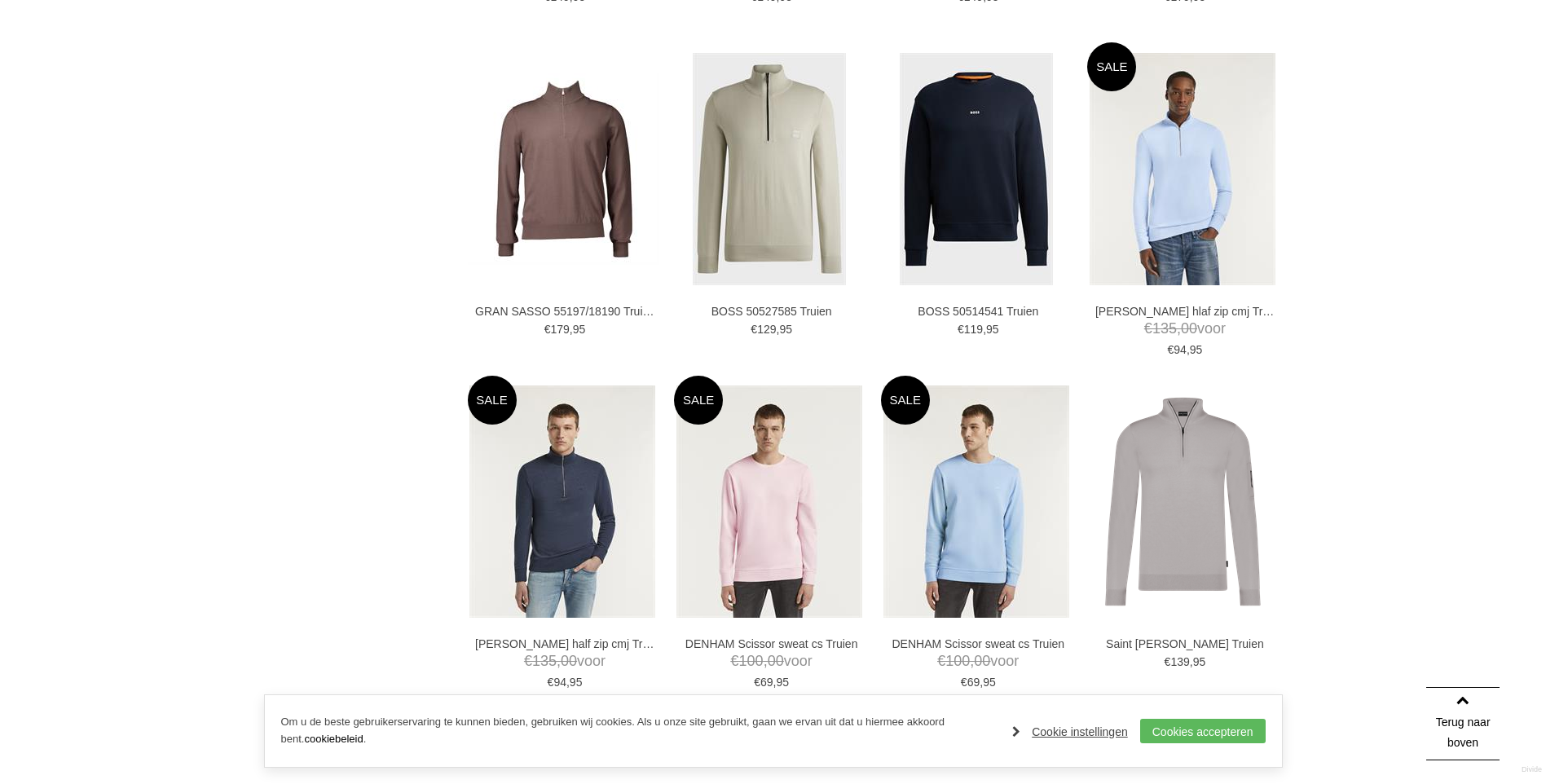
scroll to position [2690, 0]
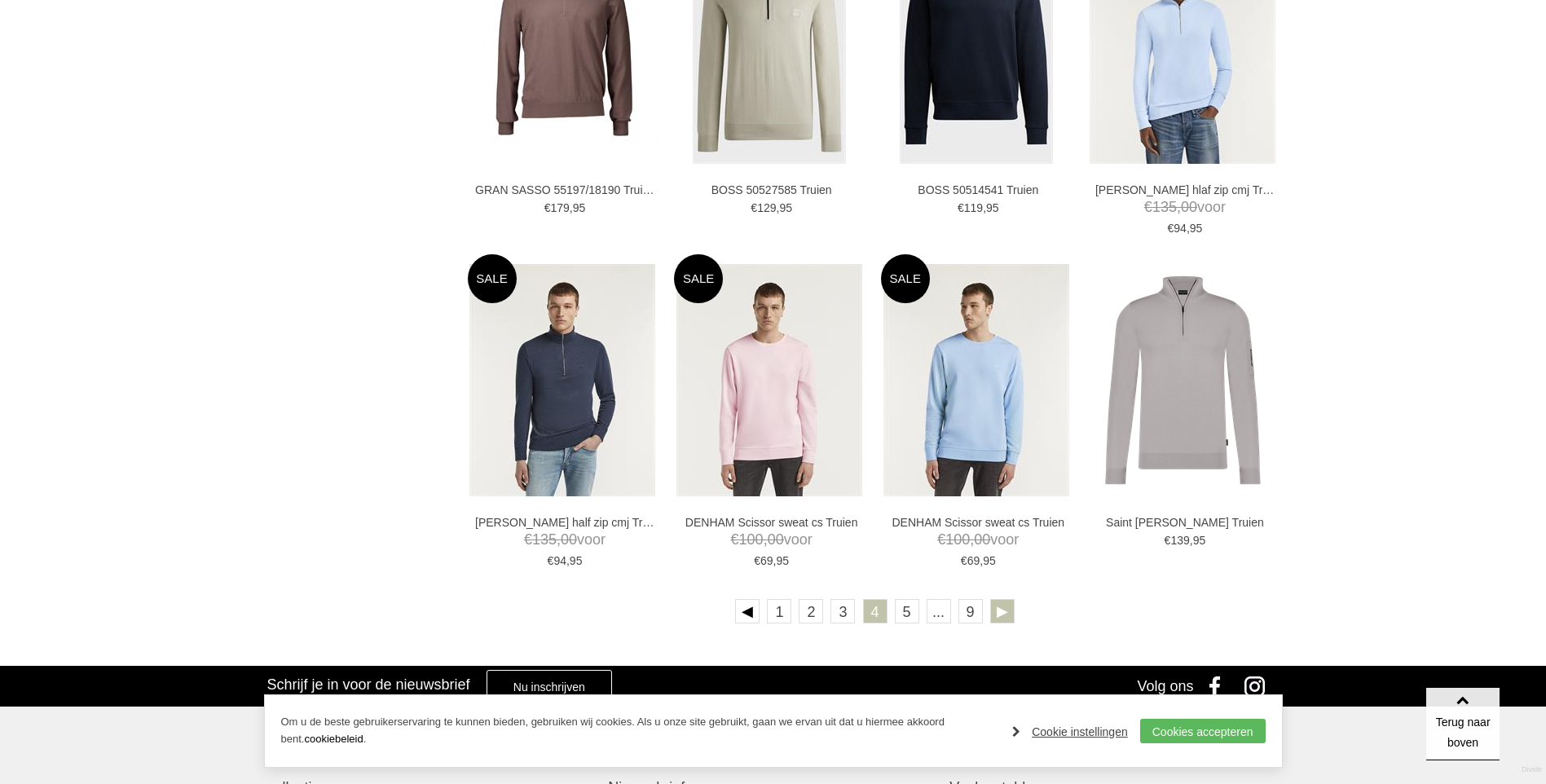
click at [1000, 604] on link at bounding box center [1002, 611] width 24 height 24
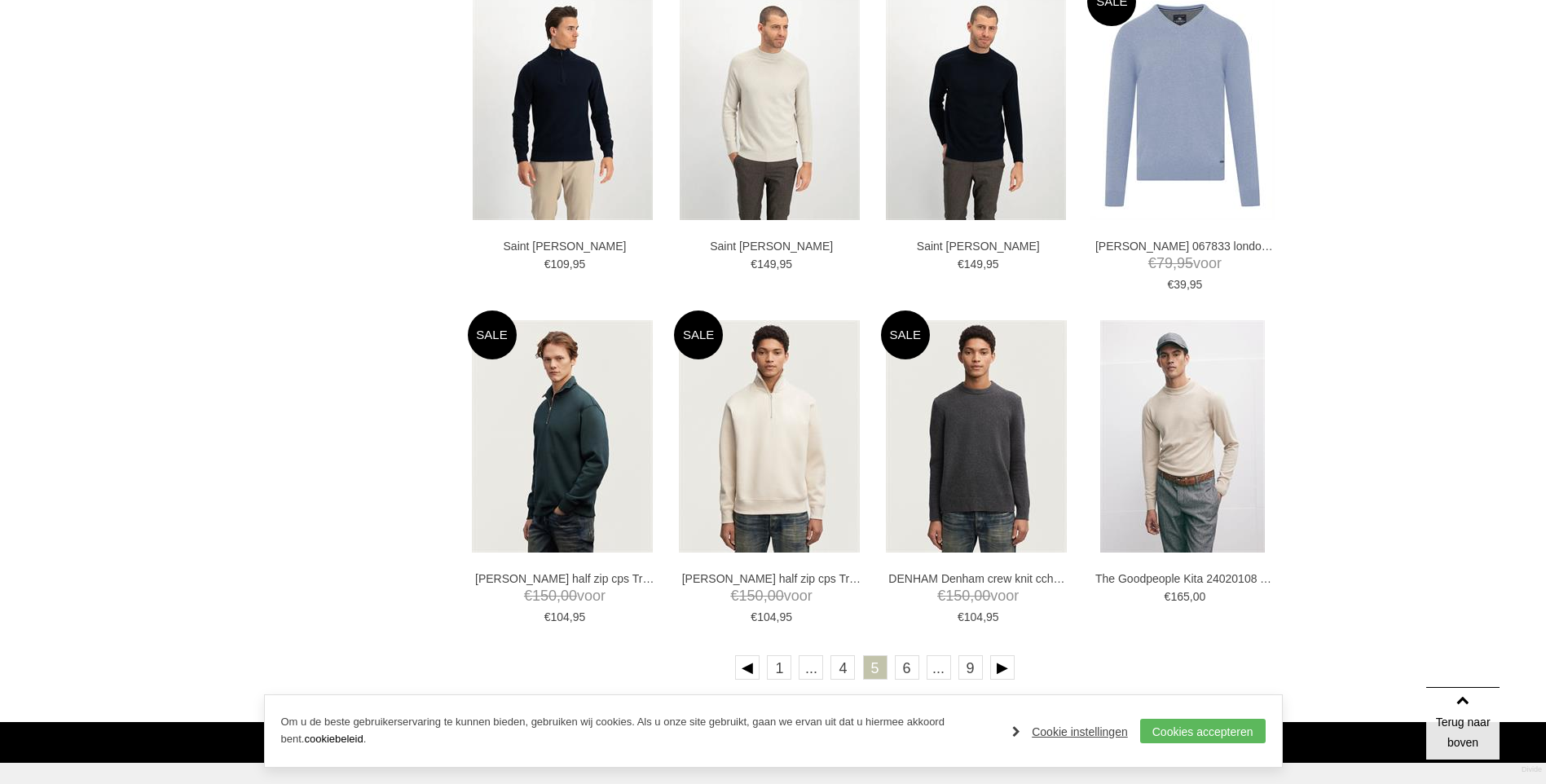
scroll to position [2690, 0]
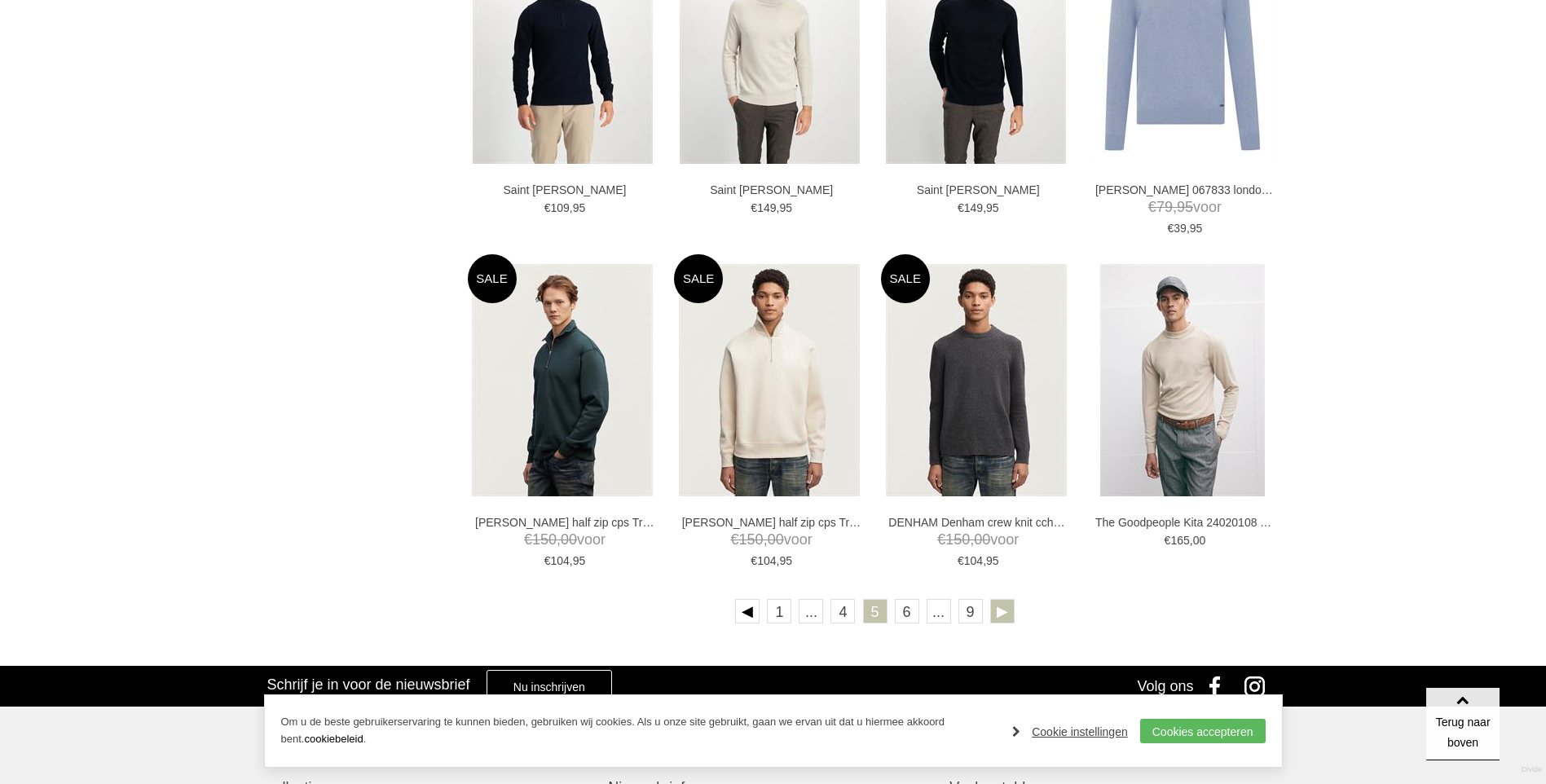
click at [998, 607] on link at bounding box center [1002, 611] width 24 height 24
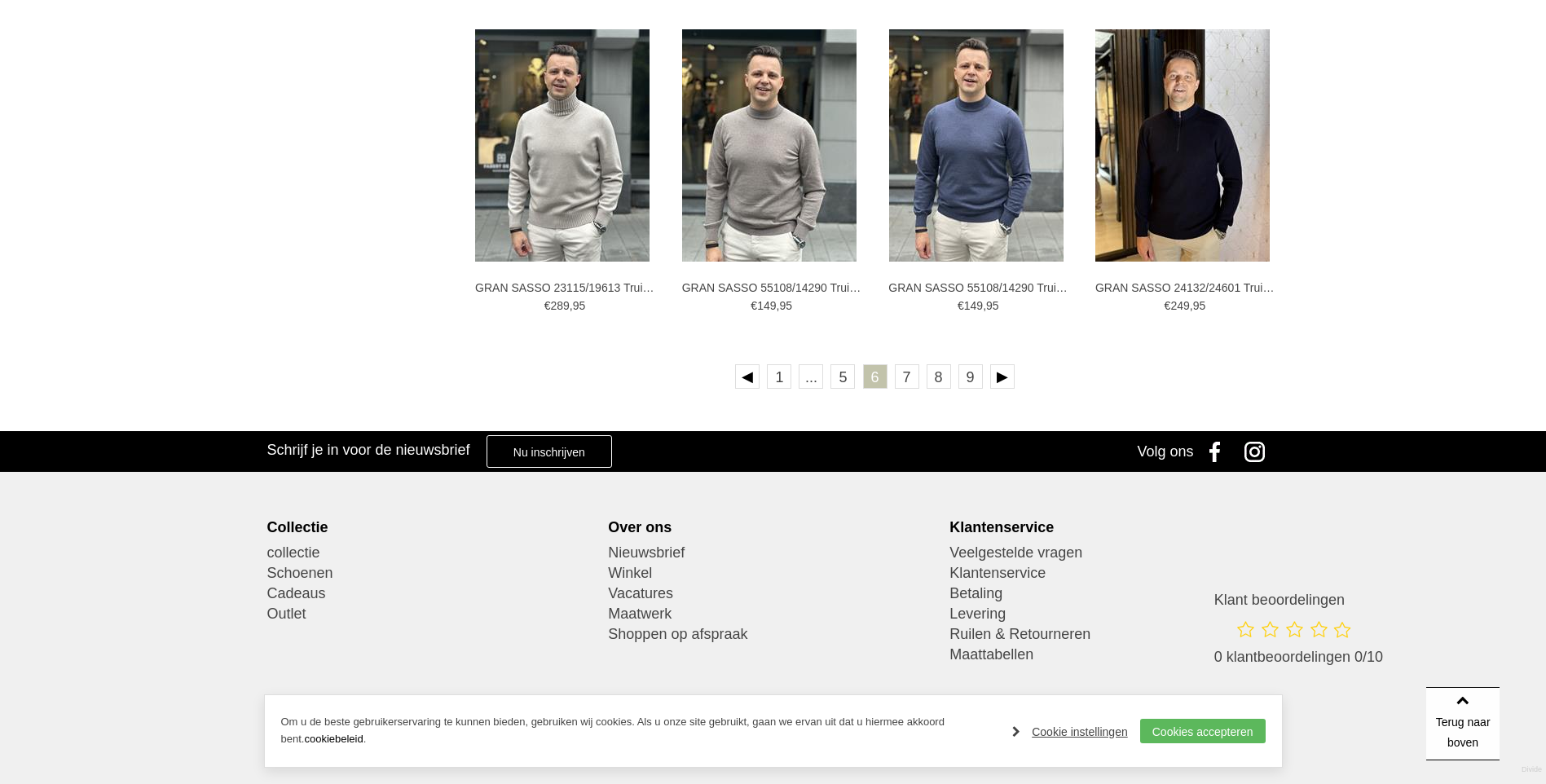
scroll to position [2934, 0]
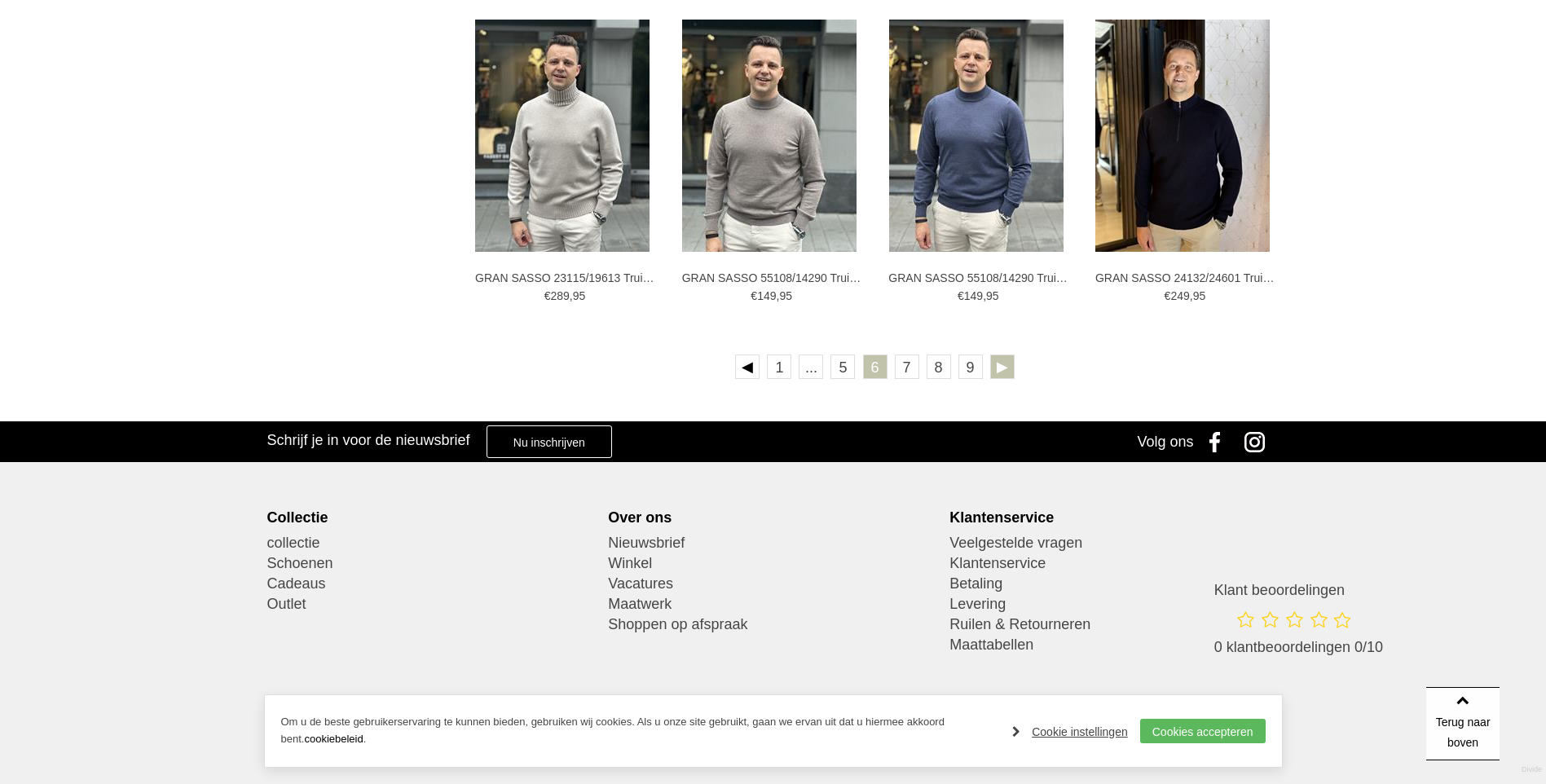
click at [1002, 367] on link at bounding box center [1002, 366] width 24 height 24
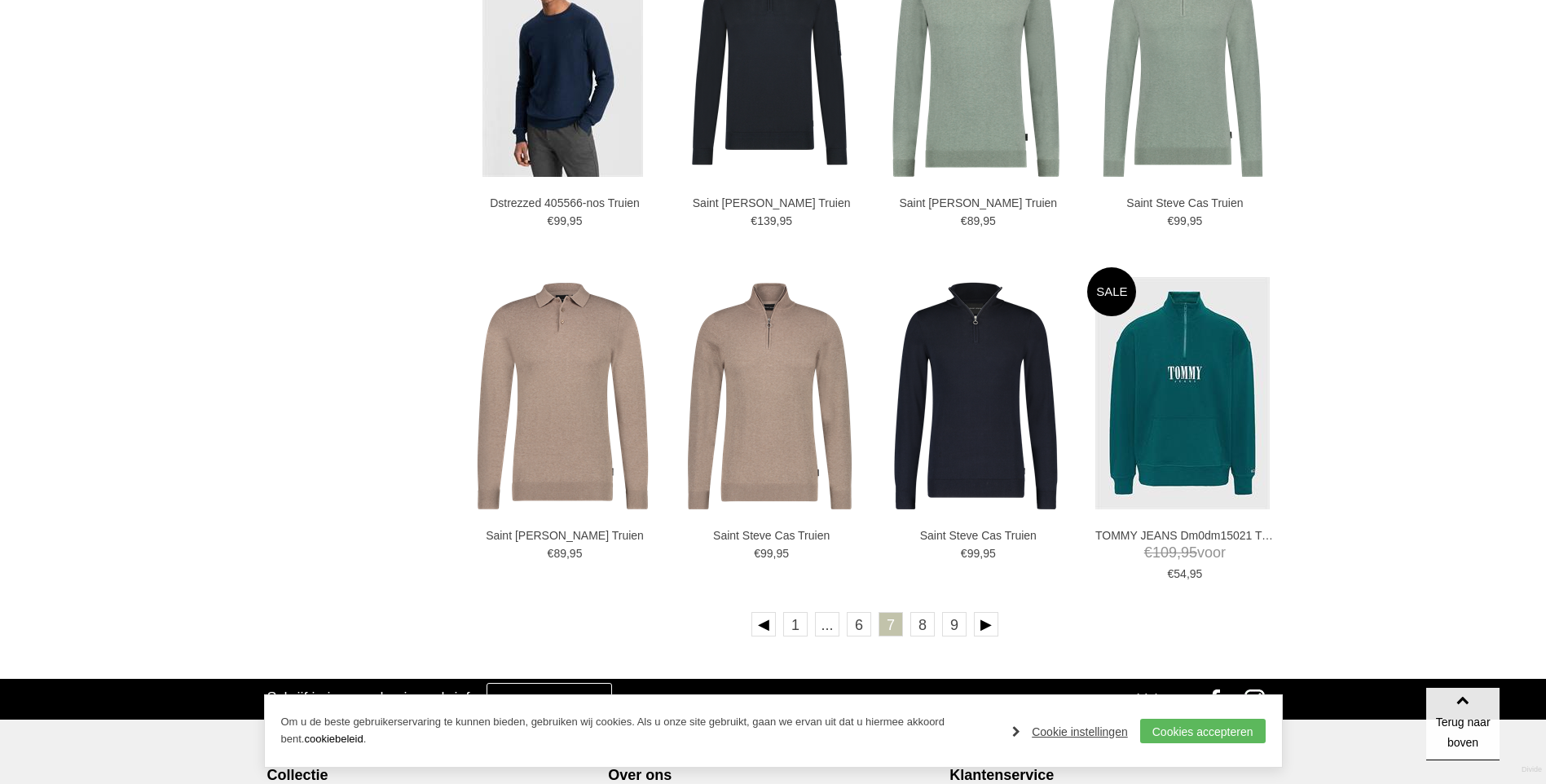
scroll to position [2690, 0]
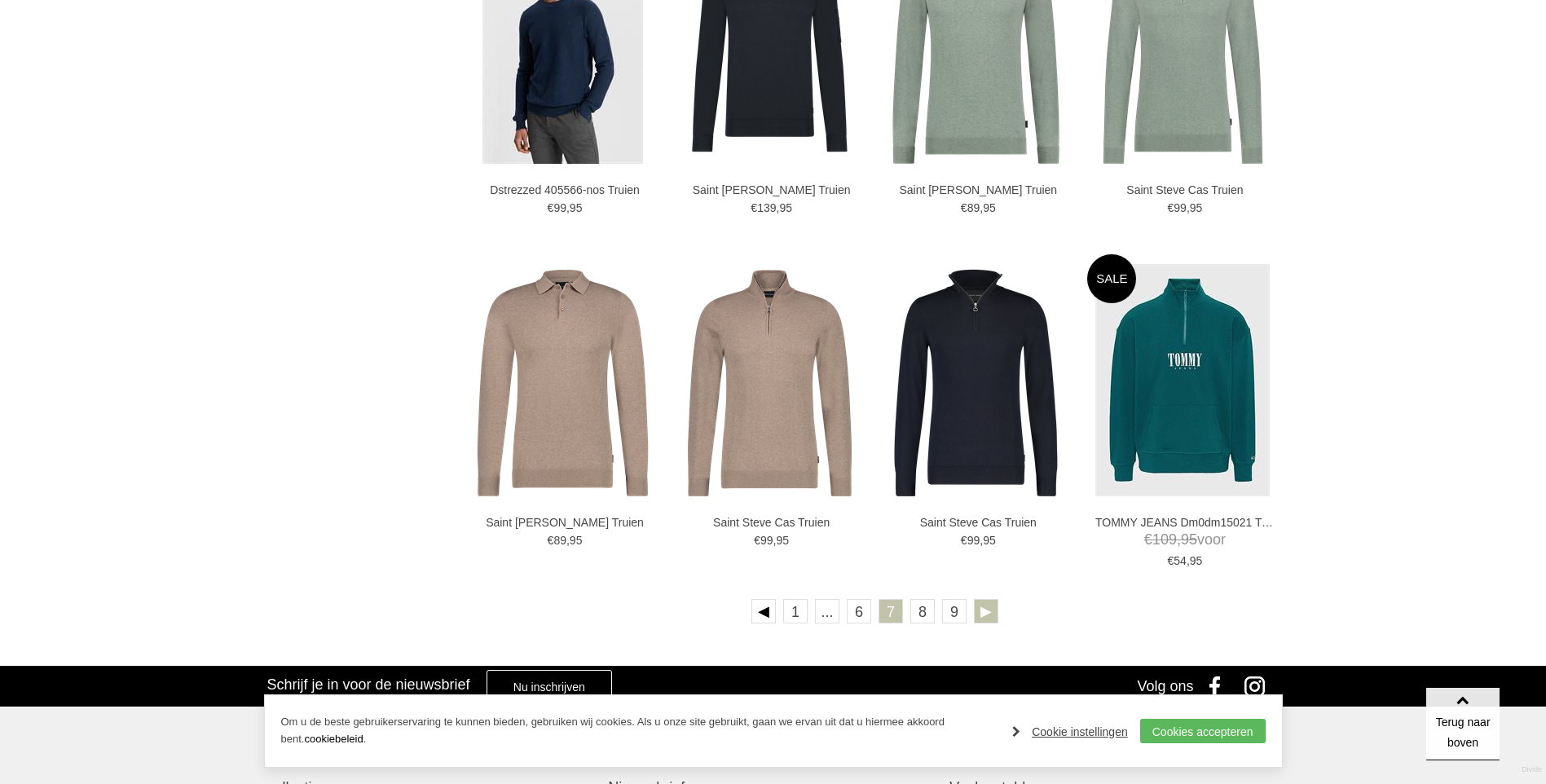
click at [983, 612] on link at bounding box center [986, 611] width 24 height 24
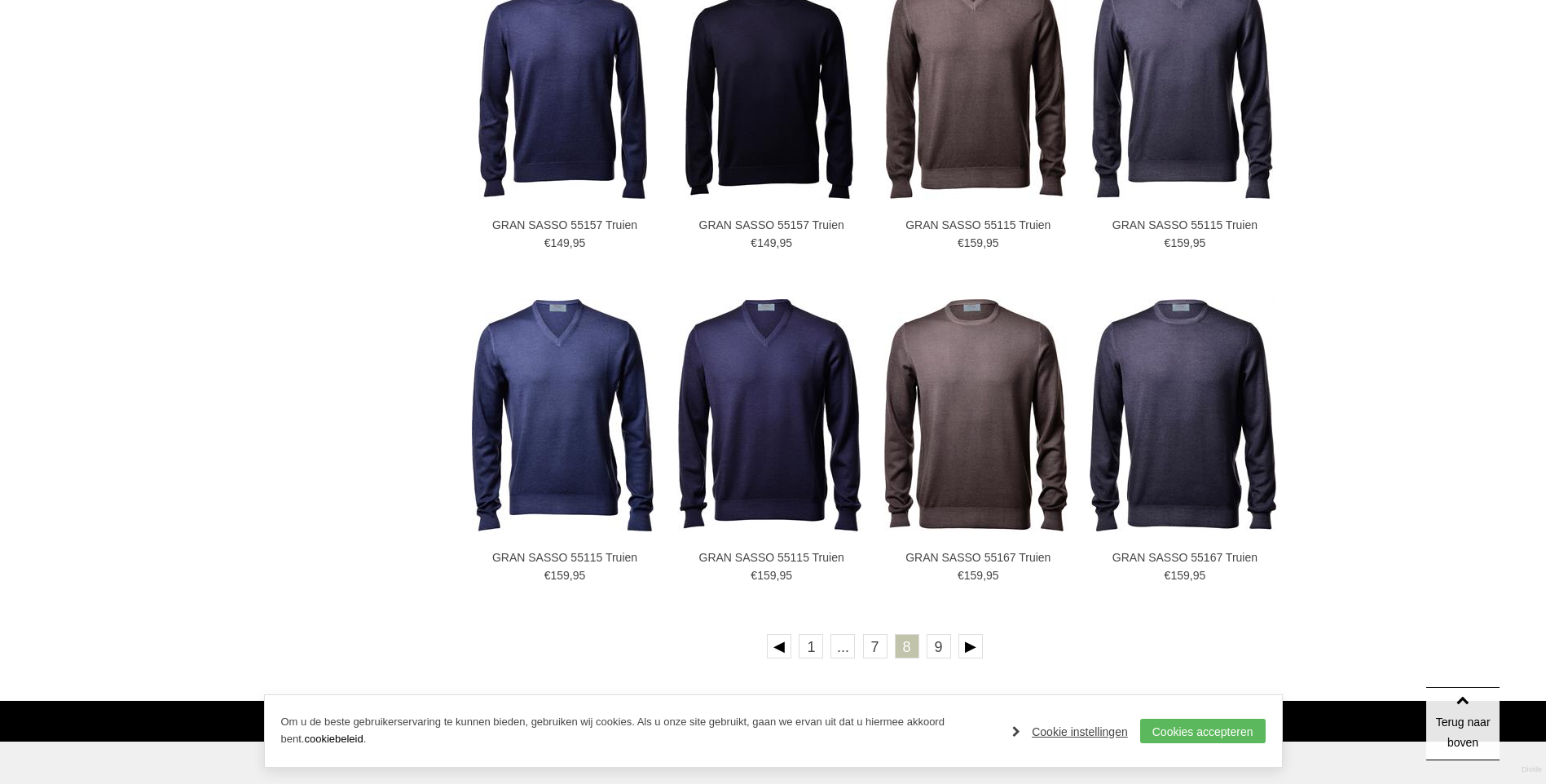
scroll to position [2690, 0]
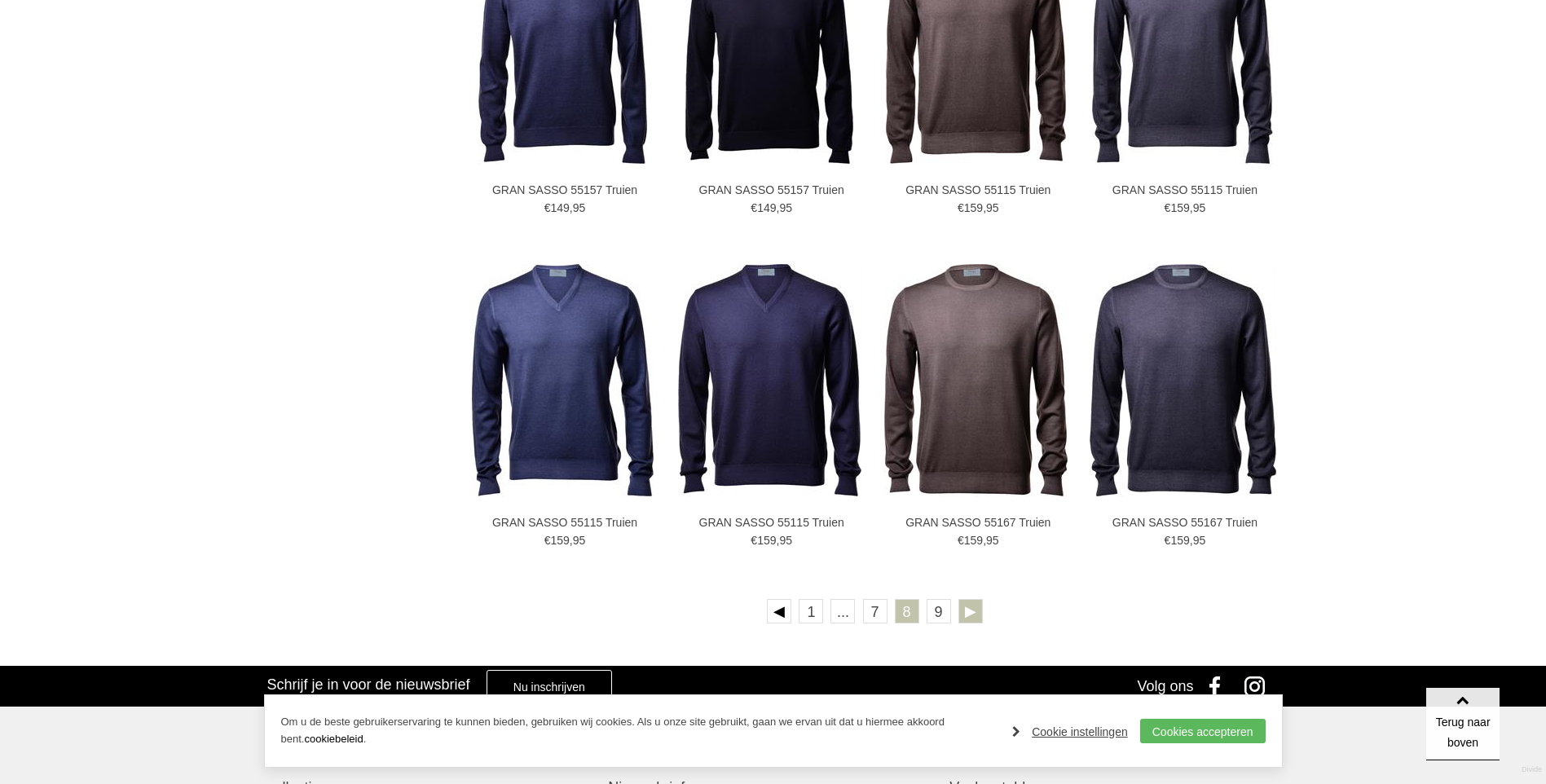
click at [970, 612] on link at bounding box center [971, 611] width 24 height 24
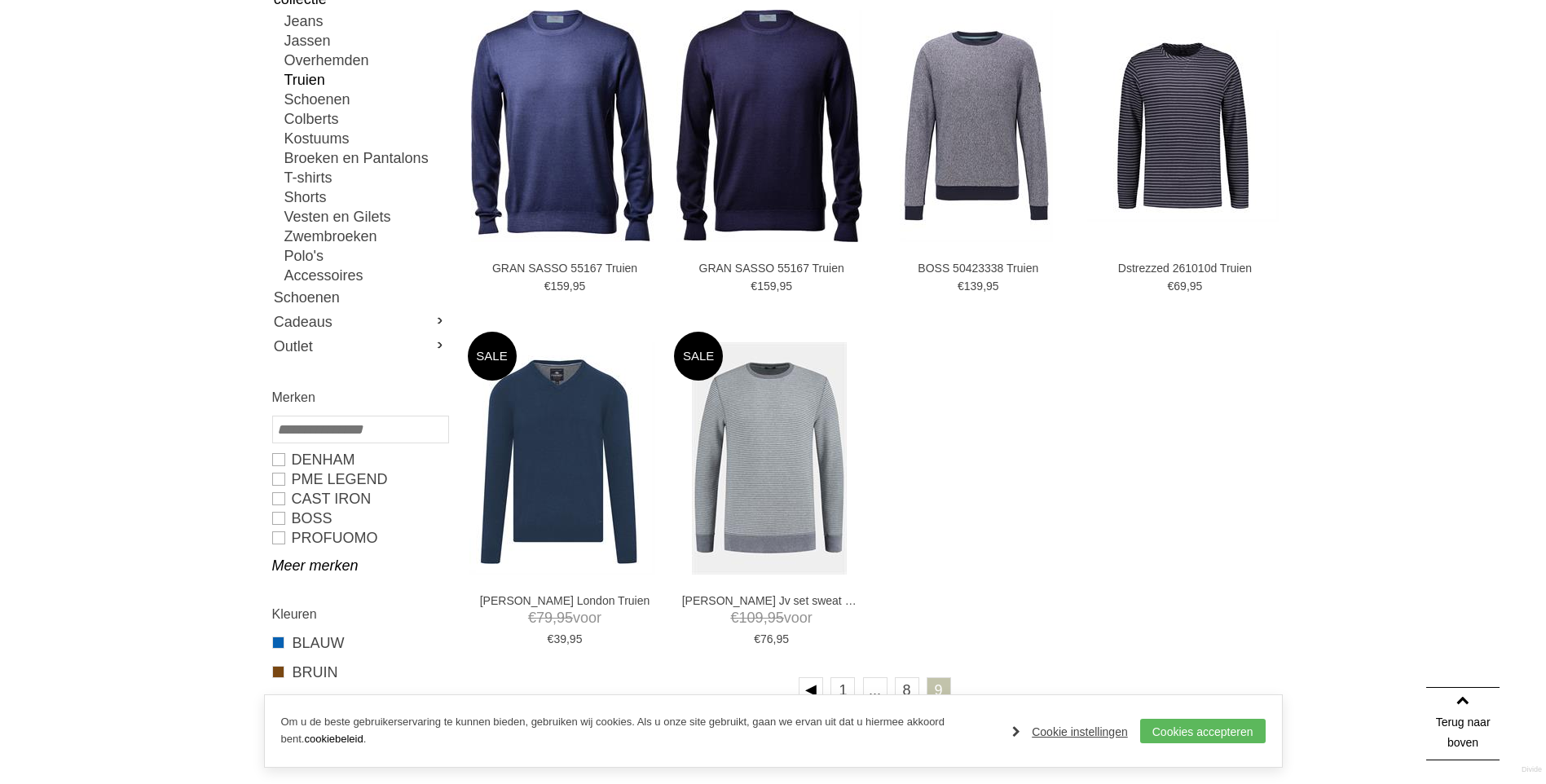
scroll to position [245, 0]
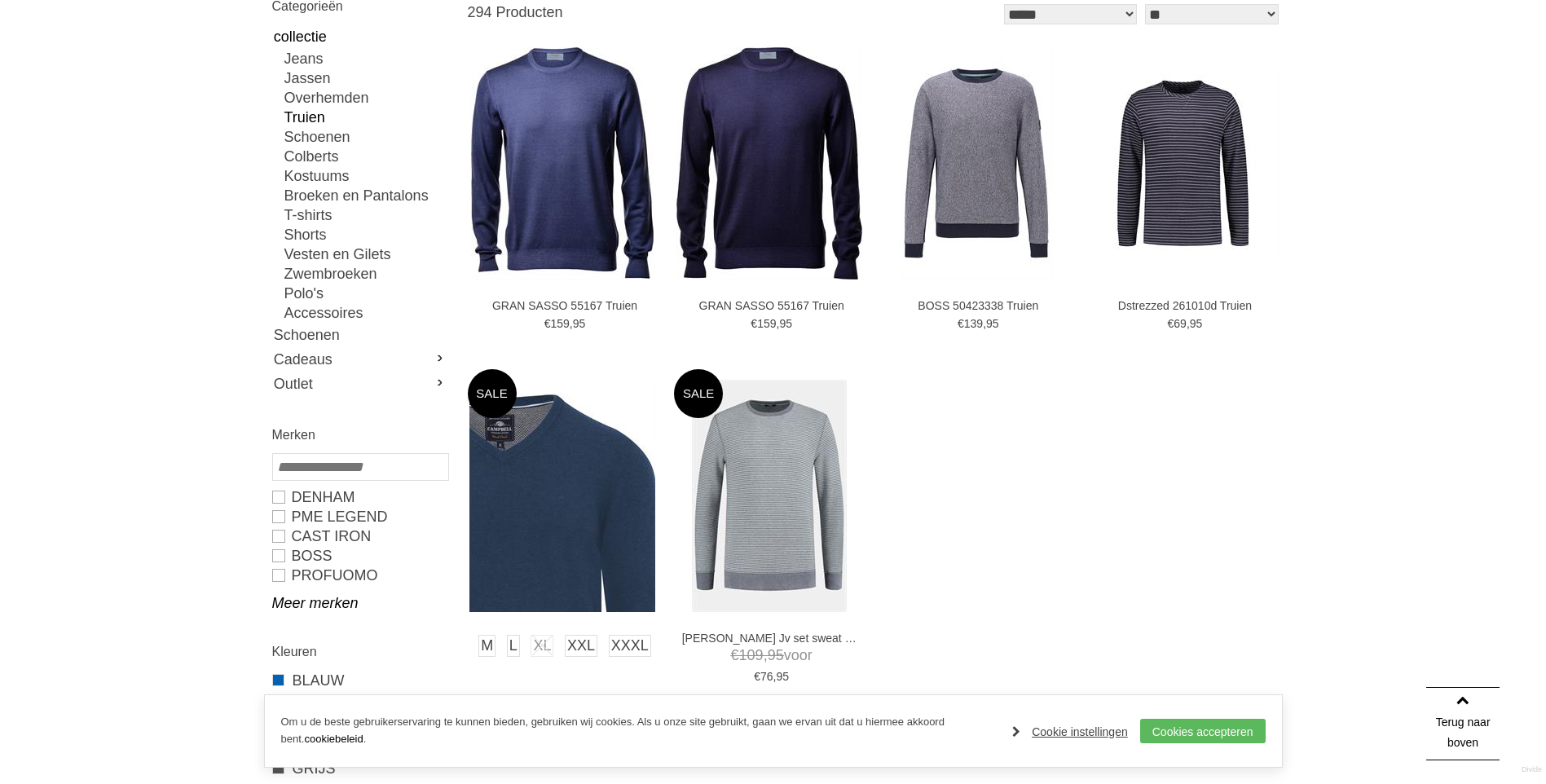
click at [530, 489] on img at bounding box center [562, 495] width 186 height 232
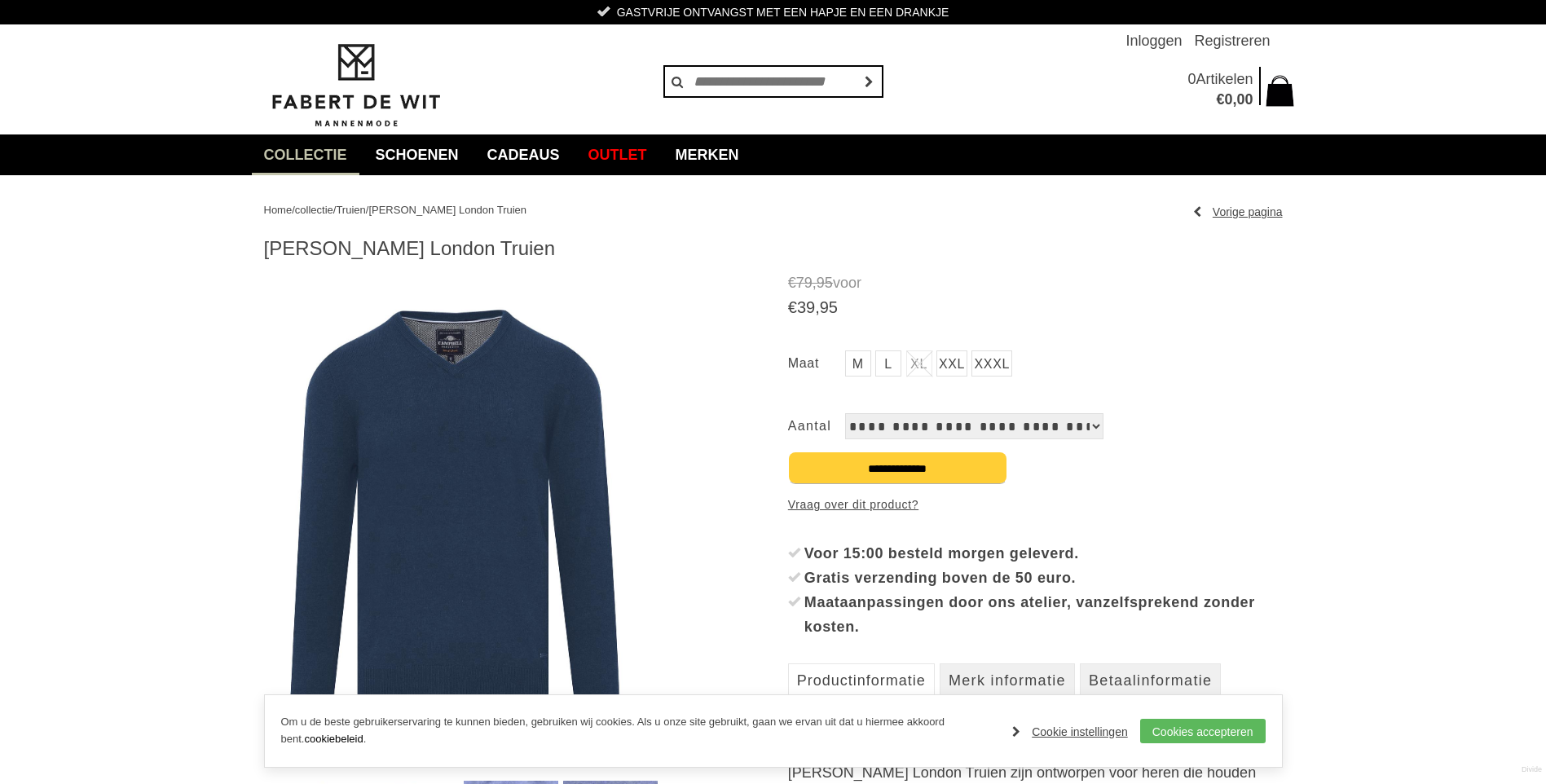
scroll to position [82, 0]
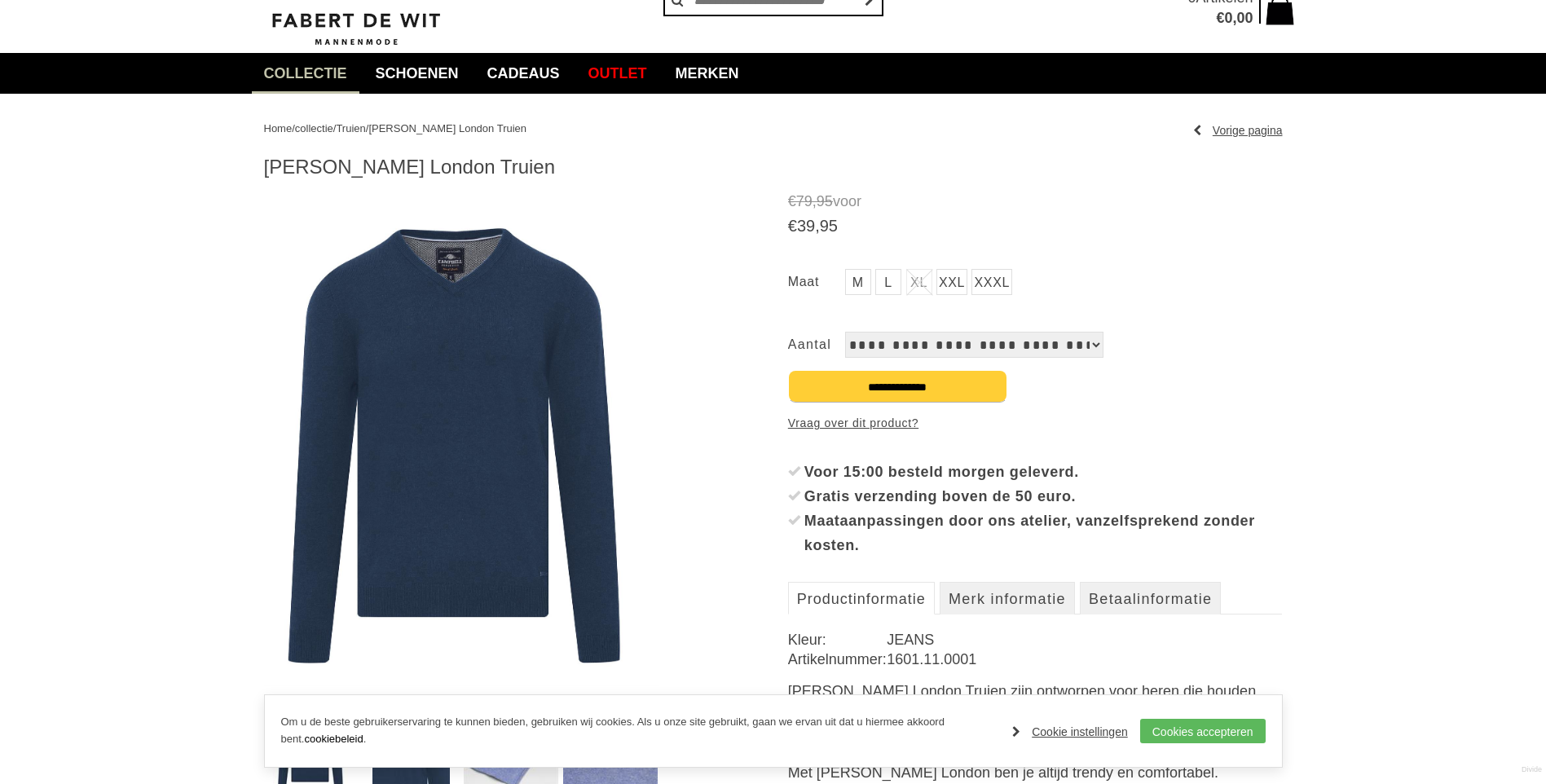
click at [493, 419] on img at bounding box center [462, 438] width 396 height 495
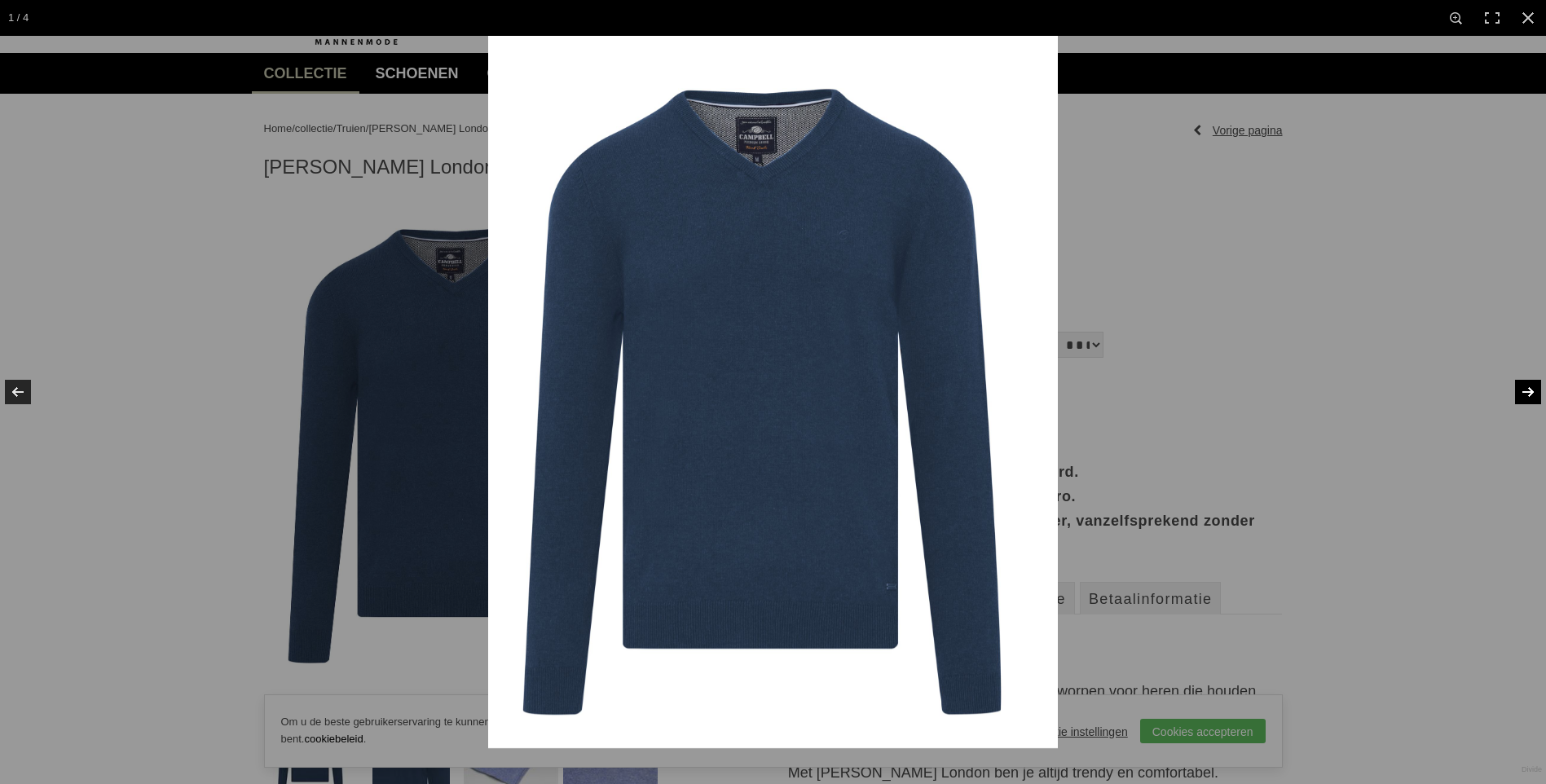
click at [1533, 392] on link at bounding box center [1517, 392] width 57 height 82
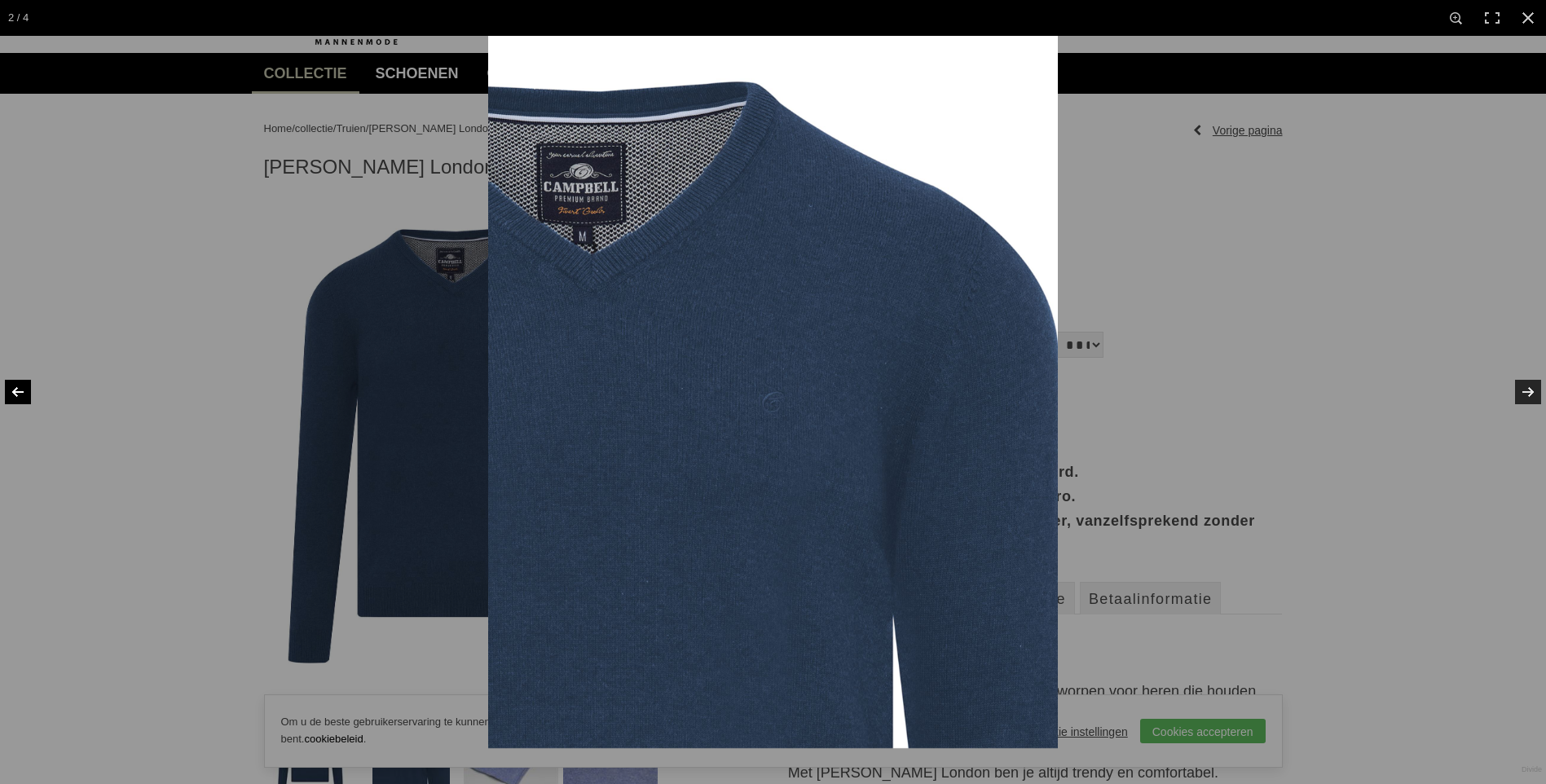
click at [18, 391] on link at bounding box center [28, 392] width 57 height 82
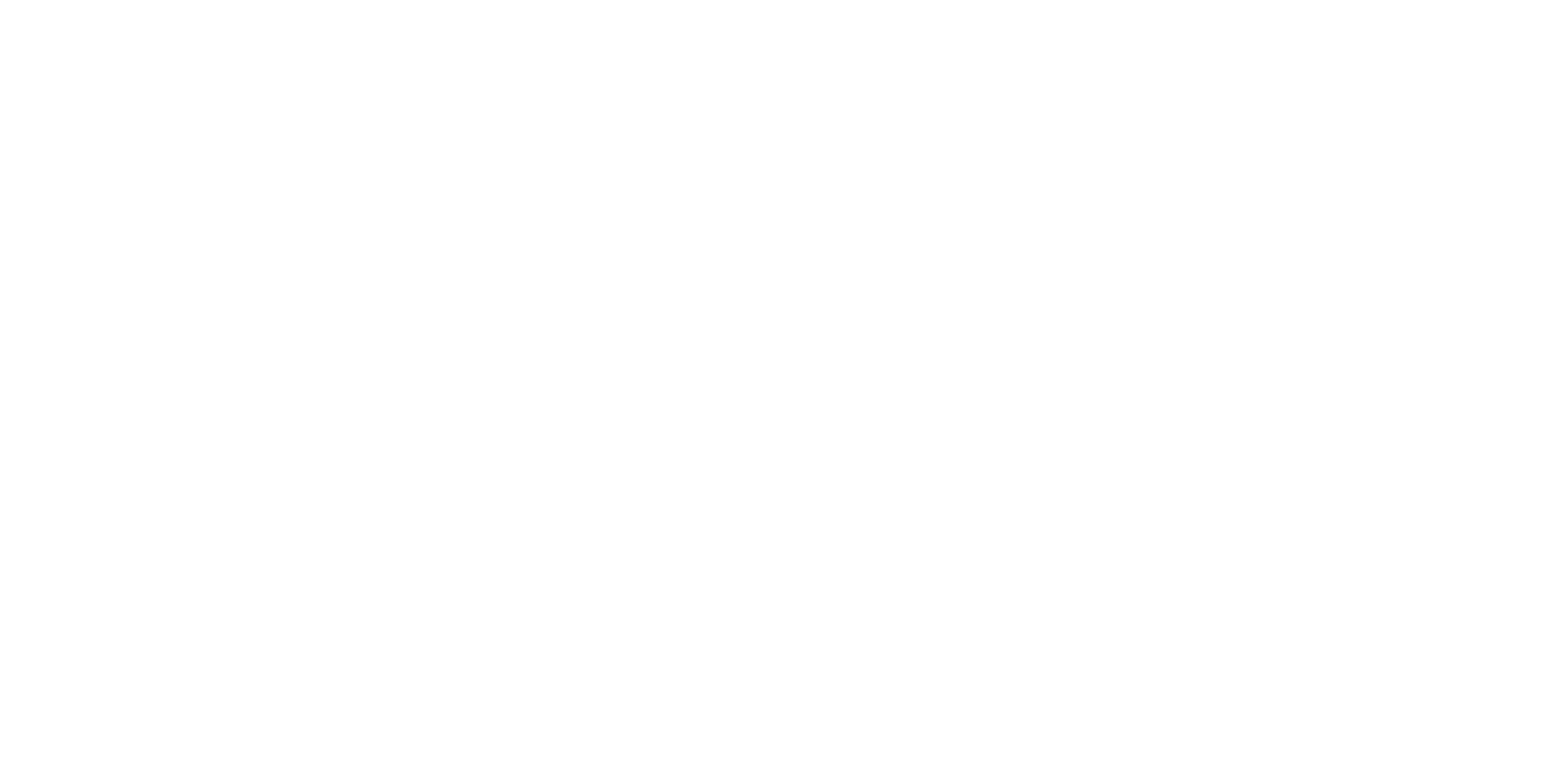
scroll to position [2807, 0]
